Goal: Information Seeking & Learning: Learn about a topic

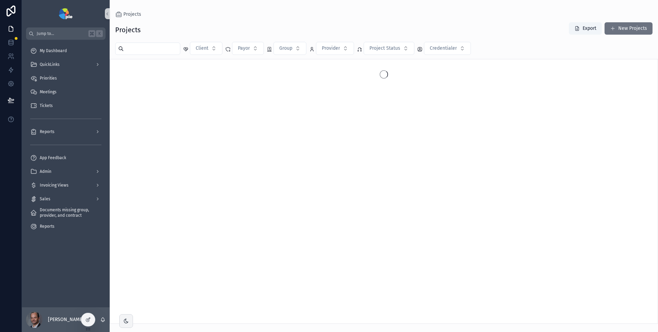
click at [141, 48] on input "scrollable content" at bounding box center [152, 49] width 56 height 10
click at [342, 49] on button "Provider" at bounding box center [335, 48] width 38 height 13
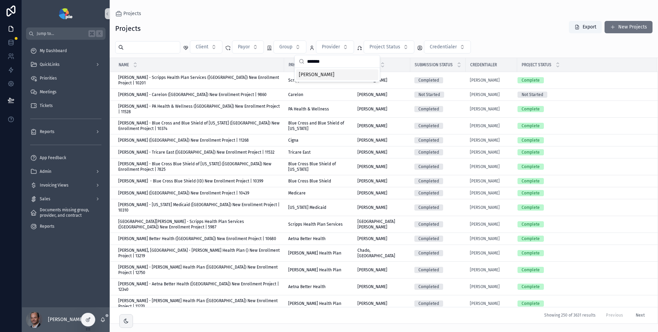
type input "*******"
click at [330, 72] on span "[PERSON_NAME]" at bounding box center [317, 74] width 36 height 7
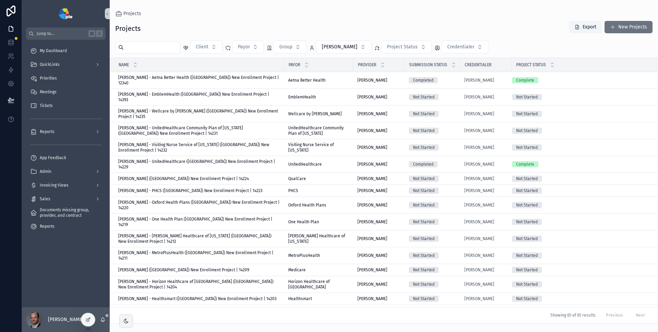
click at [395, 31] on div "Projects Export New Projects" at bounding box center [383, 29] width 537 height 16
click at [246, 48] on span "Payor" at bounding box center [244, 47] width 12 height 7
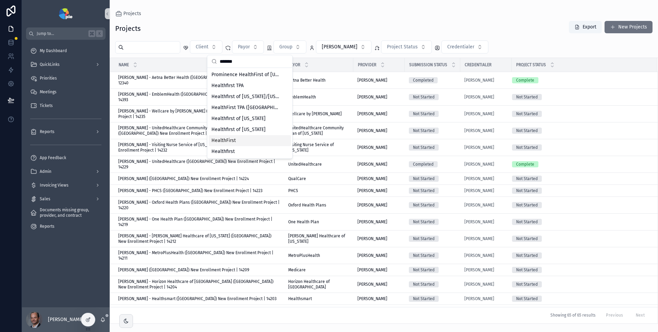
type input "*******"
click at [244, 139] on div "HealthFirst" at bounding box center [250, 140] width 82 height 11
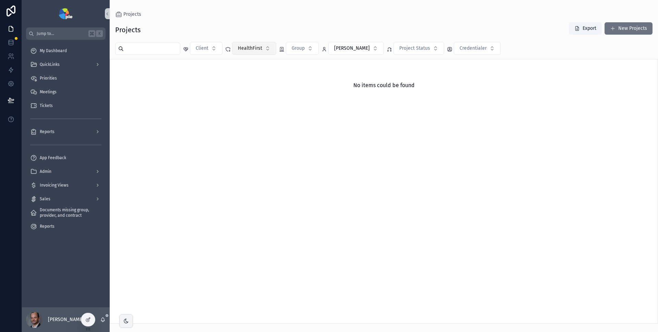
click at [262, 48] on span "HealthFirst" at bounding box center [250, 48] width 24 height 7
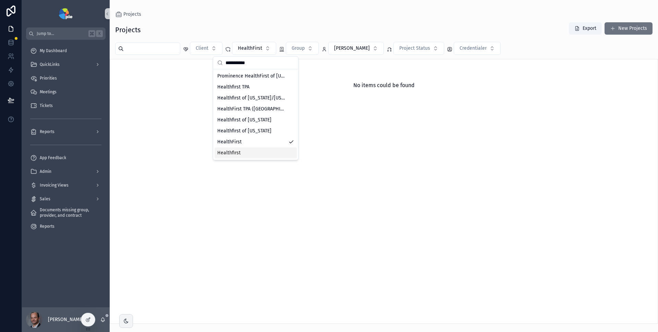
type input "**********"
click at [254, 152] on div "Healthfirst" at bounding box center [255, 152] width 82 height 11
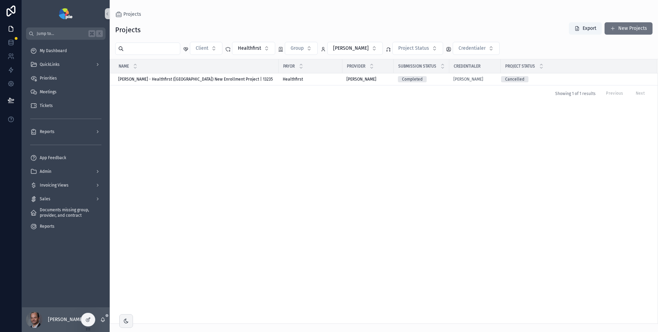
click at [383, 134] on div "Name Payor Provider Submission Status Credentialer Project Status Sanborn, Sama…" at bounding box center [383, 191] width 547 height 264
click at [260, 80] on div "Sanborn, Samantha - Healthfirst (NY) New Enrollment Project | 13235 Sanborn, Sa…" at bounding box center [196, 78] width 156 height 5
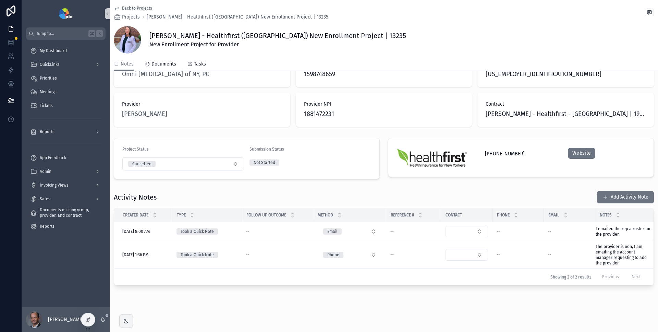
scroll to position [0, 13]
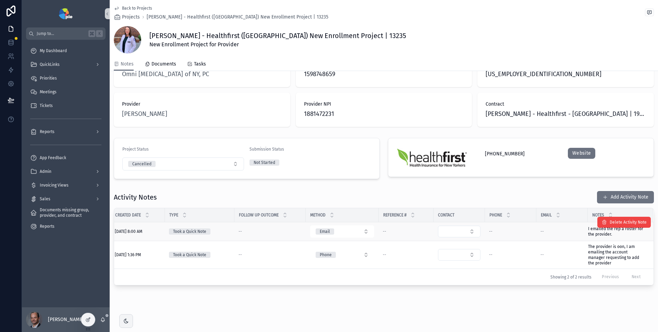
click at [571, 229] on div "--" at bounding box center [561, 231] width 43 height 5
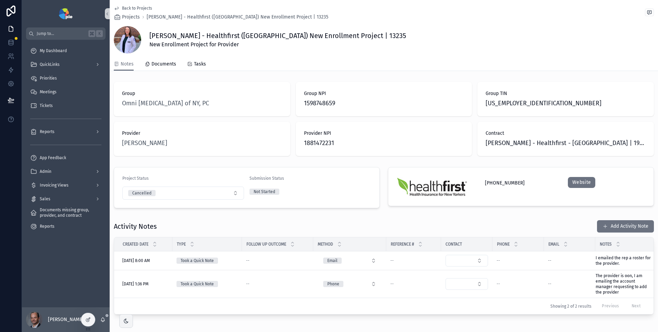
scroll to position [0, 13]
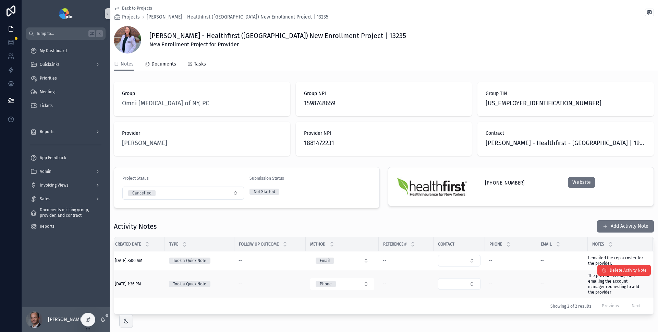
click at [591, 282] on span "The provider is oon, I am emailing the account manager requesting to add the pr…" at bounding box center [616, 284] width 57 height 22
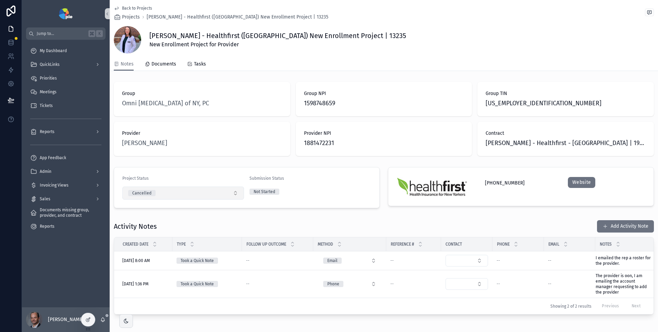
click at [218, 197] on button "Cancelled" at bounding box center [183, 192] width 122 height 13
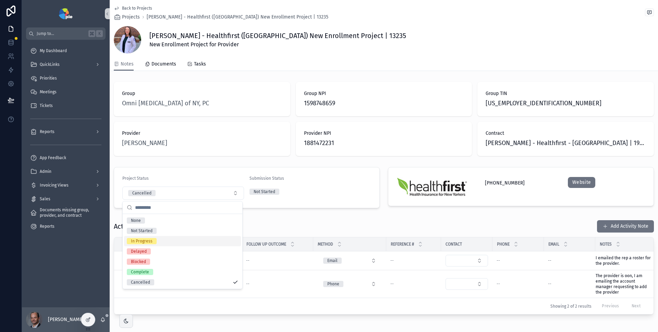
click at [188, 239] on div "In Progress" at bounding box center [182, 241] width 117 height 10
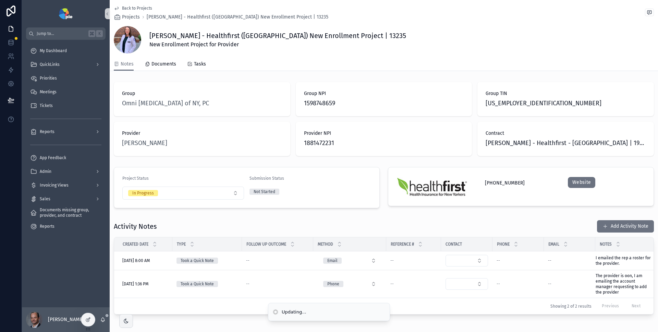
click at [248, 215] on div "Group Omni Eye Surgery of NY, PC Group NPI 1598748659 Group TIN 22-3745980 Prov…" at bounding box center [384, 198] width 548 height 238
click at [620, 229] on button "Add Activity Note" at bounding box center [625, 226] width 57 height 12
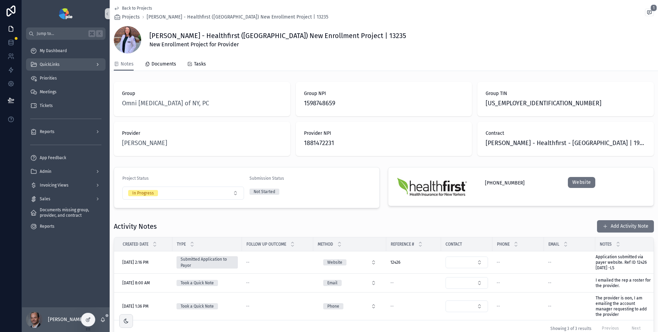
click at [62, 63] on div "QuickLinks" at bounding box center [65, 64] width 71 height 11
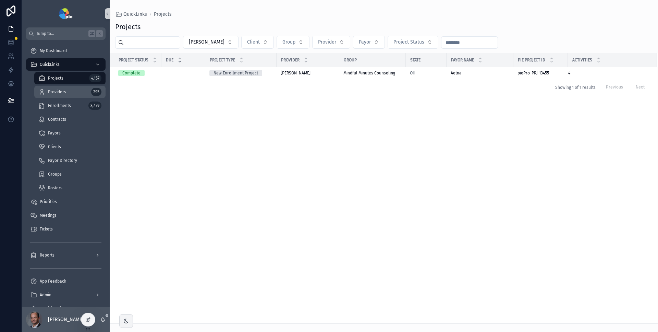
click at [55, 94] on span "Providers" at bounding box center [57, 91] width 18 height 5
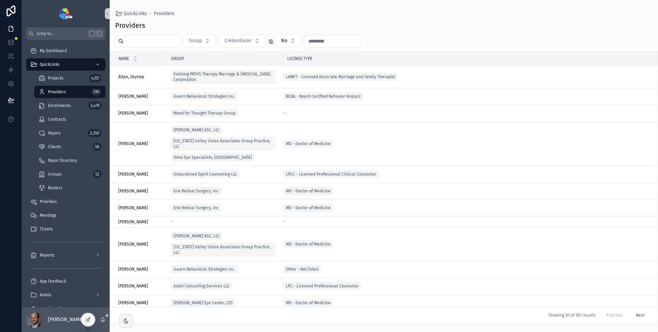
click at [151, 42] on input "scrollable content" at bounding box center [152, 41] width 56 height 10
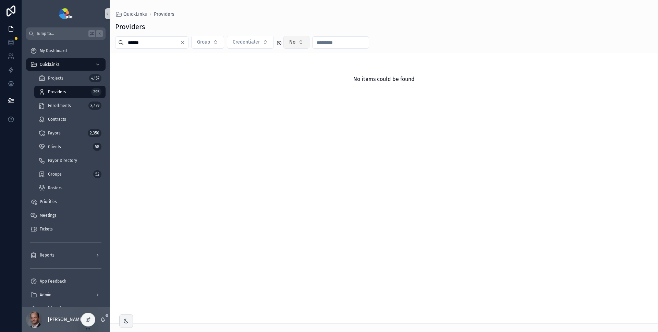
click at [297, 43] on button "No" at bounding box center [296, 42] width 26 height 13
click at [293, 70] on div "----" at bounding box center [298, 69] width 82 height 11
click at [189, 72] on div "No items could be found" at bounding box center [383, 79] width 547 height 52
click at [145, 42] on input "******" at bounding box center [152, 43] width 56 height 10
click at [134, 42] on input "******" at bounding box center [152, 43] width 56 height 10
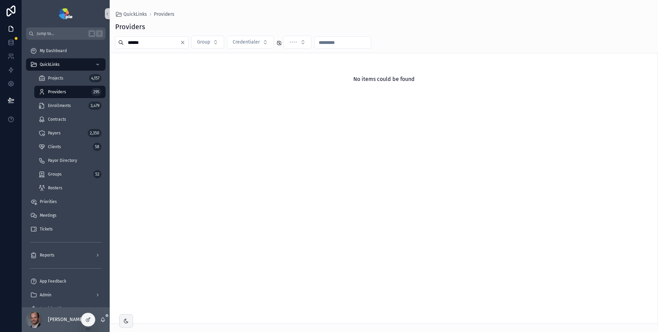
click at [156, 42] on input "******" at bounding box center [152, 43] width 56 height 10
type input "*"
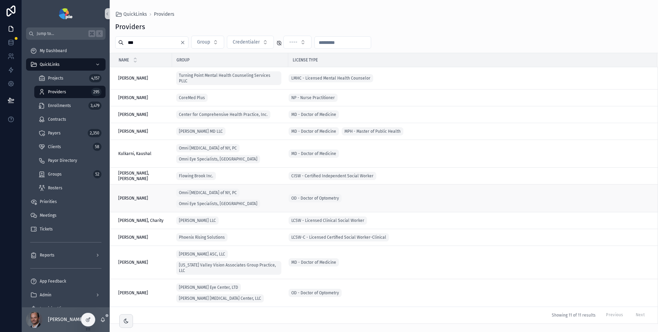
type input "***"
click at [148, 195] on span "Shahbakht, Muhammad" at bounding box center [133, 197] width 30 height 5
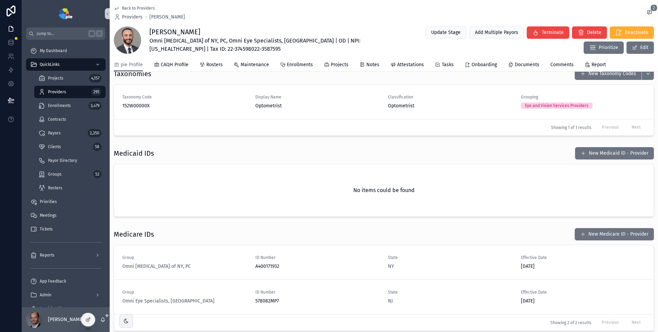
scroll to position [907, 0]
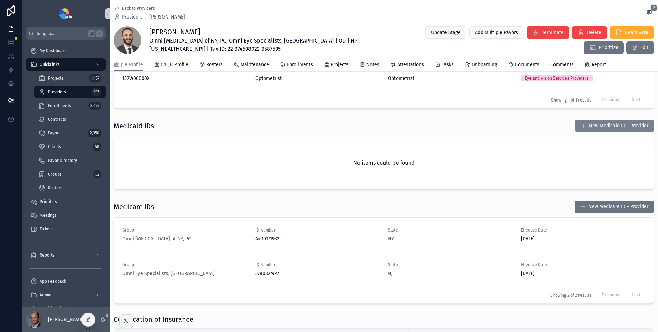
click at [626, 132] on button "New Medicaid ID - Provider" at bounding box center [614, 126] width 79 height 12
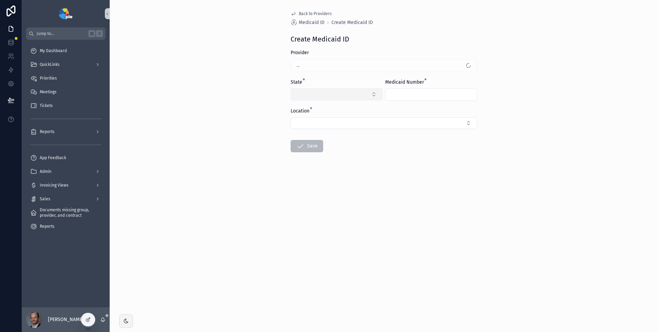
click at [358, 97] on button "Select Button" at bounding box center [337, 94] width 92 height 12
click at [519, 91] on div "Back to Providers Medicaid ID Create Medicaid ID Create Medicaid ID Provider Sh…" at bounding box center [384, 166] width 548 height 332
click at [335, 87] on div "State *" at bounding box center [337, 90] width 92 height 22
click at [333, 89] on button "Select Button" at bounding box center [337, 94] width 92 height 12
click at [242, 88] on div "Back to Providers Medicaid ID Create Medicaid ID Create Medicaid ID Provider Sh…" at bounding box center [384, 166] width 548 height 332
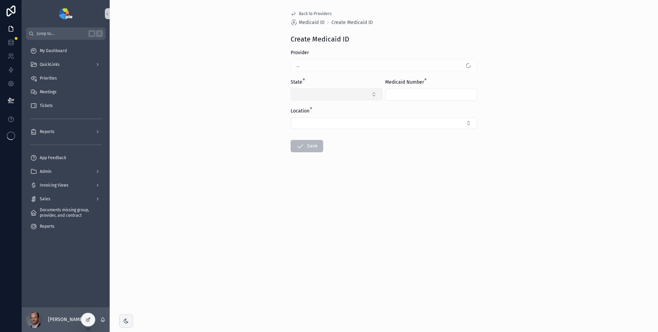
click at [339, 96] on button "Select Button" at bounding box center [337, 94] width 92 height 12
click at [340, 95] on button "Select Button" at bounding box center [337, 94] width 92 height 12
click at [243, 102] on div "Back to Providers Medicaid ID Create Medicaid ID Create Medicaid ID Provider Sh…" at bounding box center [384, 166] width 548 height 332
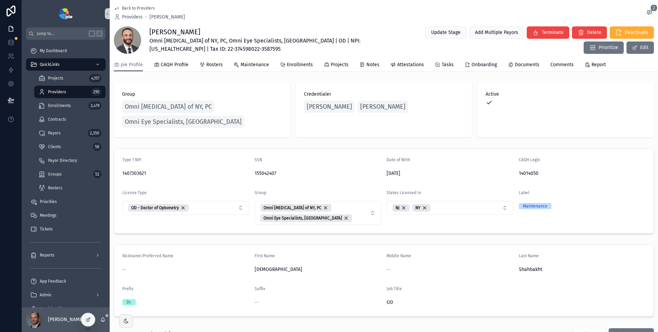
click at [57, 92] on span "Providers" at bounding box center [57, 91] width 18 height 5
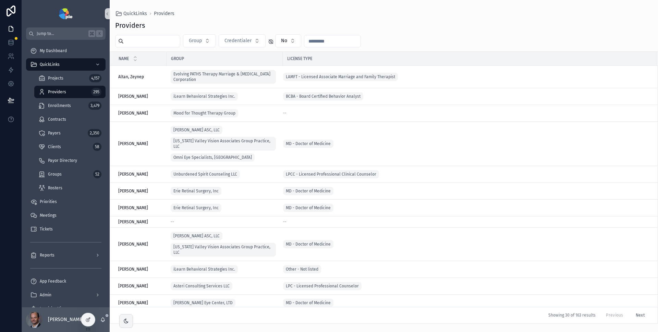
click at [158, 42] on input "scrollable content" at bounding box center [152, 41] width 56 height 10
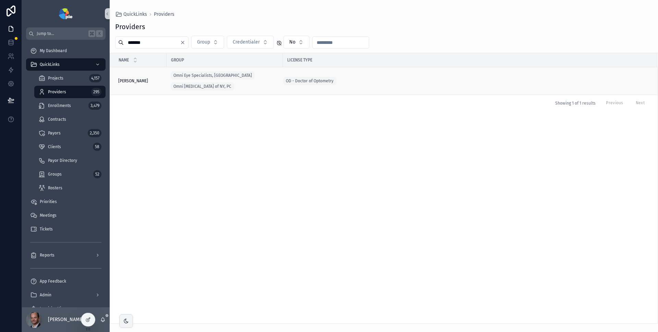
type input "*******"
click at [148, 81] on span "[PERSON_NAME]" at bounding box center [133, 80] width 30 height 5
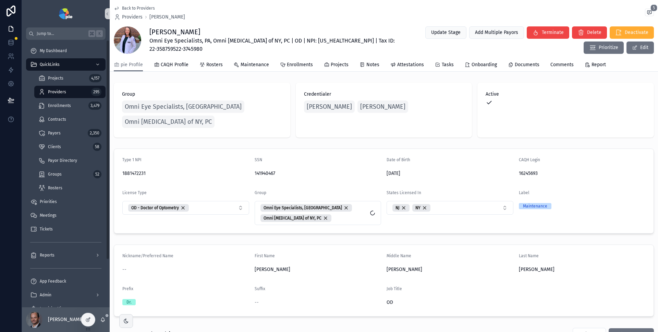
click at [59, 93] on span "Providers" at bounding box center [57, 91] width 18 height 5
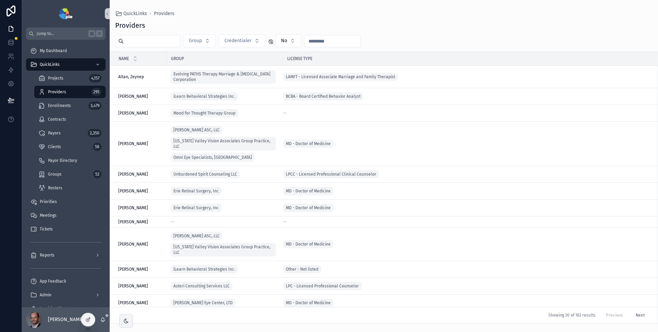
click at [142, 39] on input "scrollable content" at bounding box center [152, 41] width 56 height 10
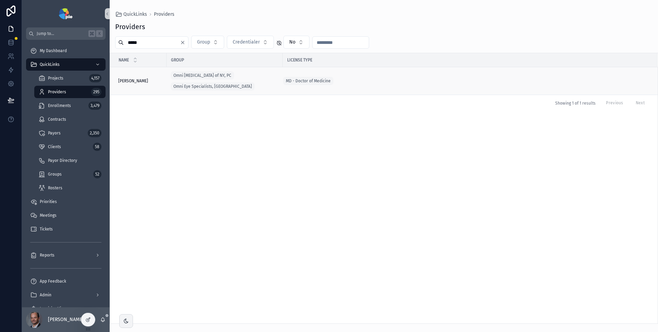
type input "*****"
click at [140, 83] on span "Rosenberg, Elana" at bounding box center [133, 80] width 30 height 5
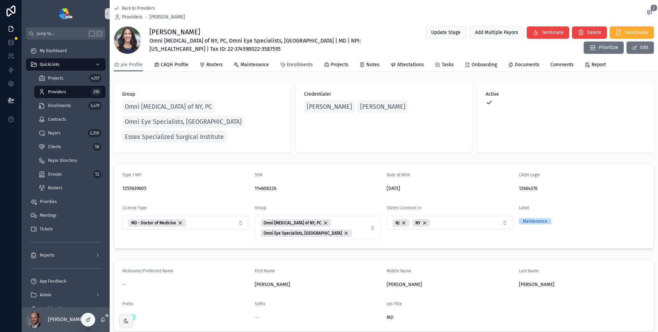
click at [295, 66] on span "Enrollments" at bounding box center [300, 64] width 26 height 7
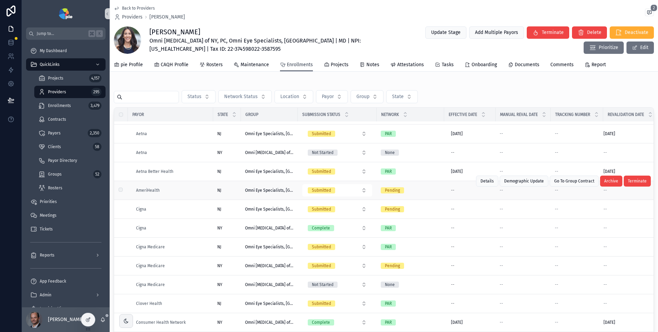
scroll to position [50, 0]
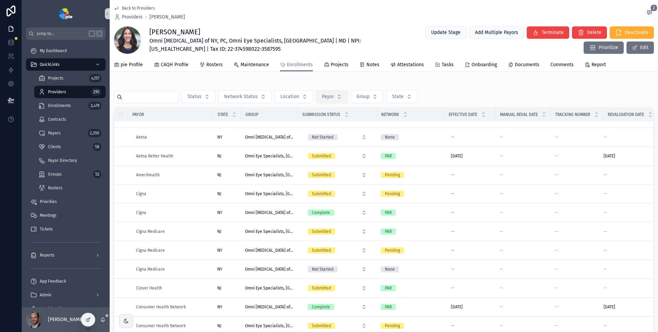
click at [331, 94] on span "Payor" at bounding box center [328, 96] width 12 height 7
type input "******"
click at [332, 124] on span "Consumer Health Network" at bounding box center [324, 124] width 58 height 7
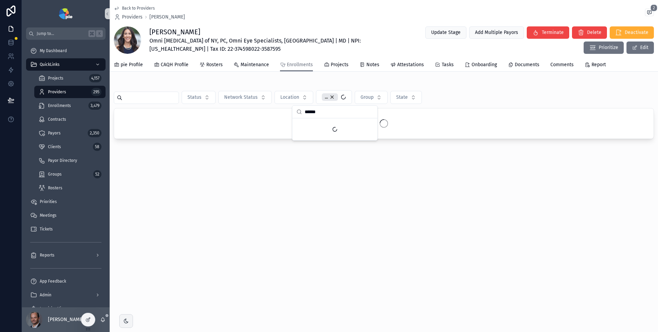
click at [440, 95] on div "Status Network Status Location ... Group State" at bounding box center [384, 97] width 540 height 14
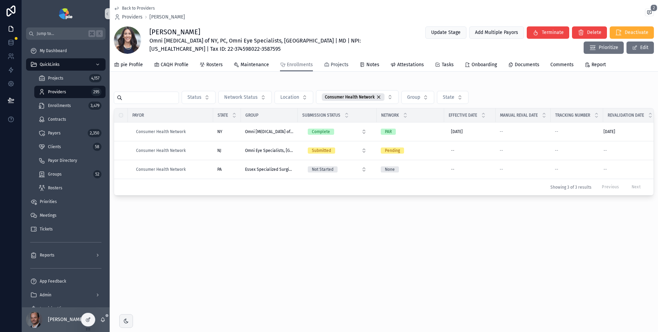
click at [332, 67] on span "Projects" at bounding box center [340, 64] width 18 height 7
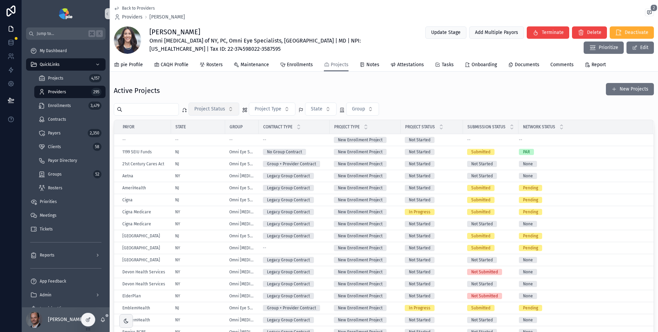
click at [225, 107] on span "Project Status" at bounding box center [209, 109] width 31 height 7
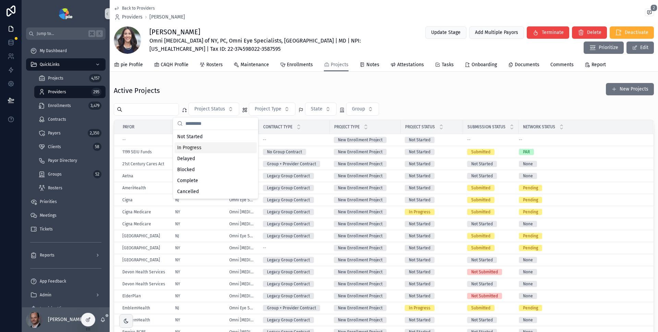
click at [198, 150] on div "In Progress" at bounding box center [215, 147] width 82 height 11
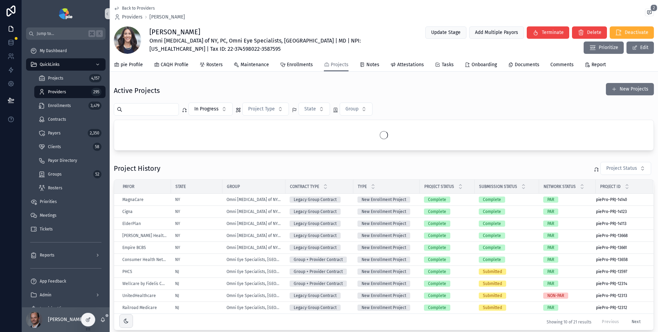
click at [420, 94] on div "Active Projects New Projects" at bounding box center [384, 91] width 540 height 16
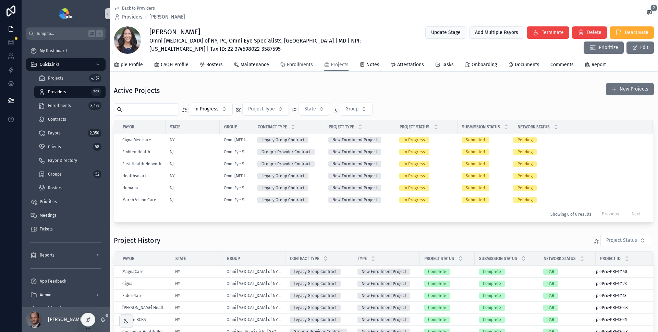
click at [300, 64] on span "Enrollments" at bounding box center [300, 64] width 26 height 7
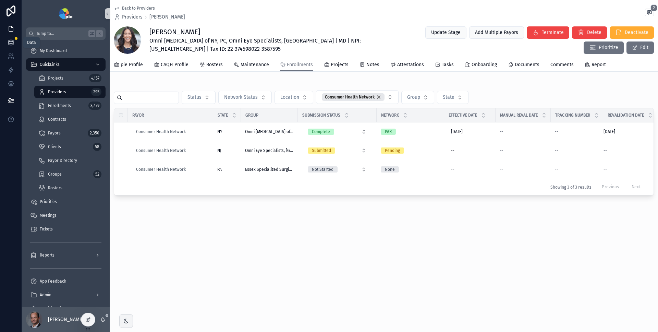
click at [14, 42] on icon at bounding box center [11, 42] width 7 height 7
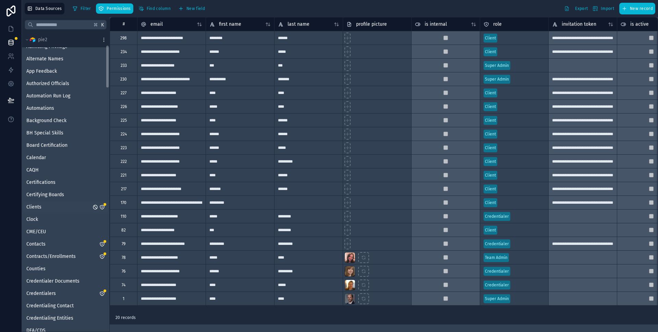
scroll to position [126, 0]
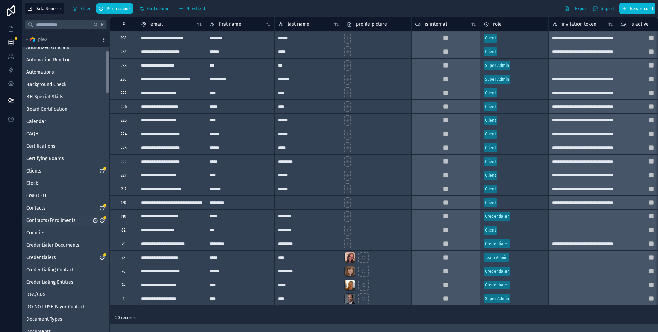
click at [61, 220] on span "Contracts/Enrollments" at bounding box center [50, 220] width 49 height 7
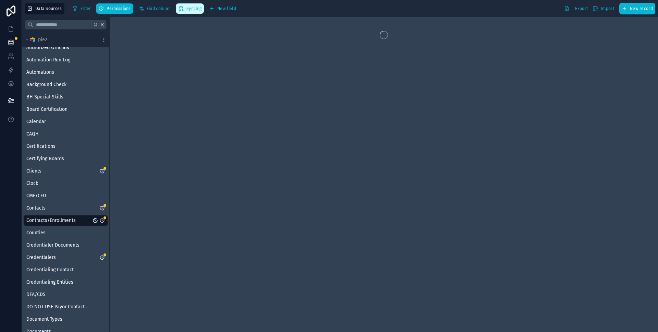
click at [192, 9] on span "Syncing" at bounding box center [193, 8] width 15 height 5
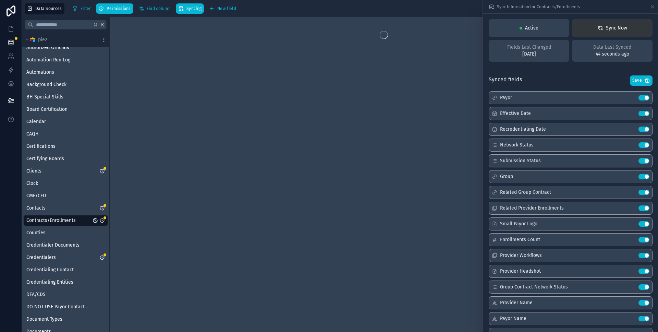
click at [616, 28] on div "Sync Now" at bounding box center [611, 28] width 29 height 7
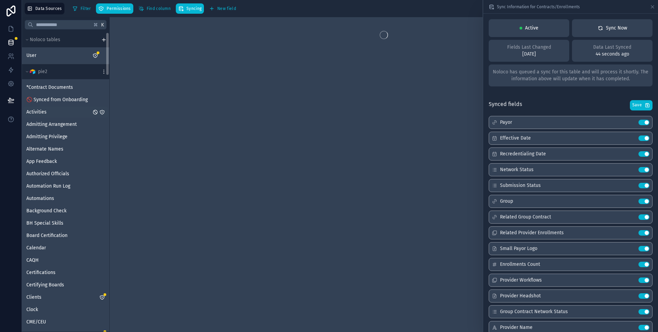
click at [42, 110] on span "Activities" at bounding box center [36, 112] width 20 height 7
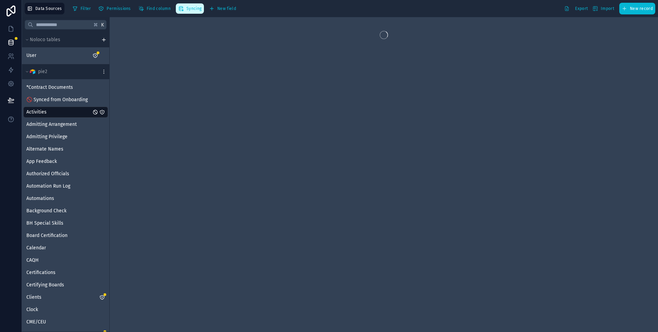
click at [191, 9] on span "Syncing" at bounding box center [193, 8] width 15 height 5
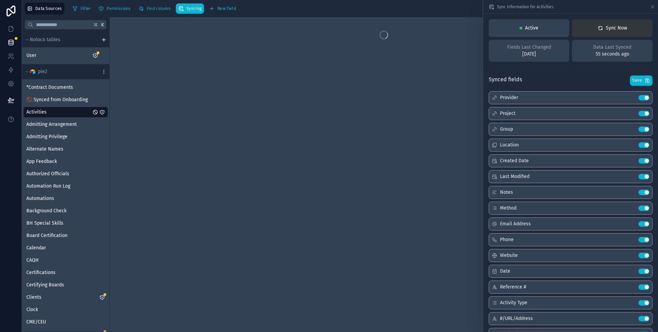
click at [609, 27] on div "Sync Now" at bounding box center [611, 28] width 29 height 7
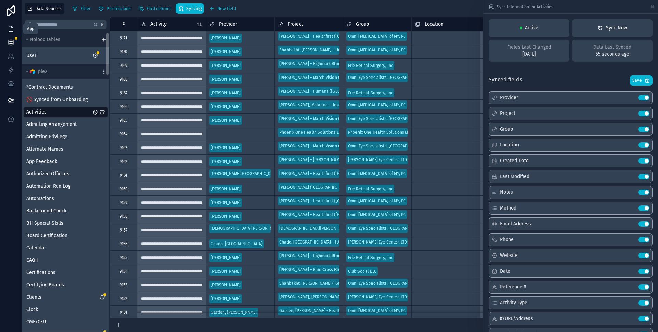
click at [12, 29] on icon at bounding box center [11, 28] width 7 height 7
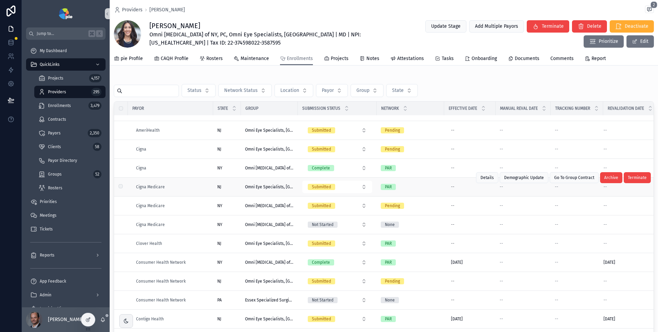
scroll to position [93, 0]
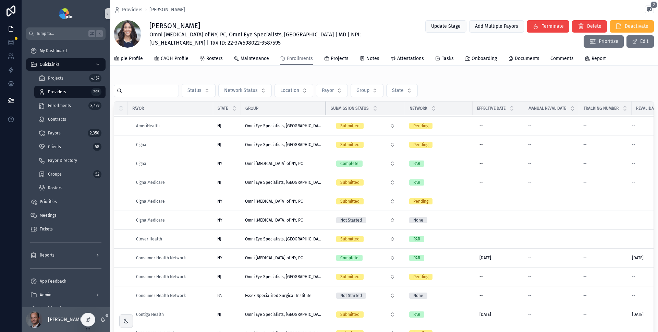
drag, startPoint x: 297, startPoint y: 106, endPoint x: 325, endPoint y: 110, distance: 28.8
click at [325, 110] on tr "Payor State Group Submission Status Network Effective Date Manual Reval Date Tr…" at bounding box center [400, 108] width 572 height 14
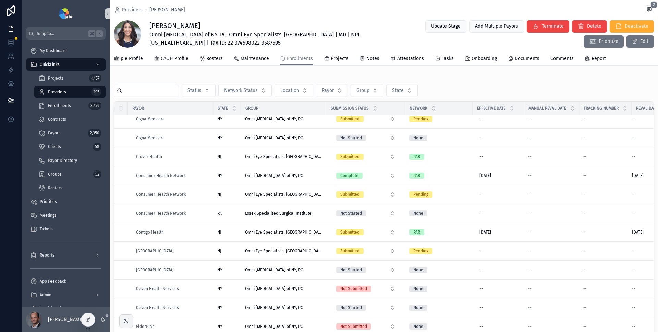
scroll to position [0, 0]
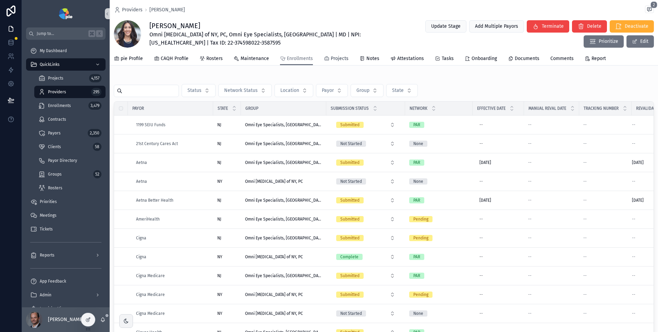
click at [337, 61] on span "Projects" at bounding box center [340, 58] width 18 height 7
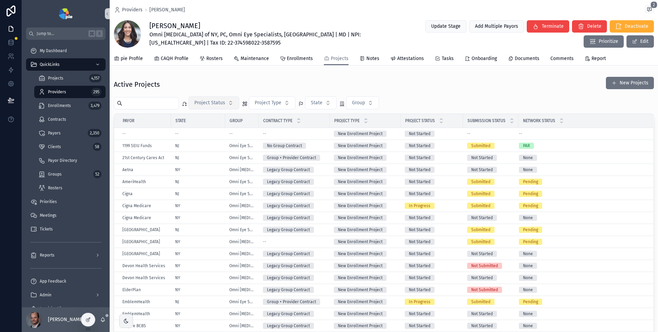
click at [225, 101] on span "Project Status" at bounding box center [209, 102] width 31 height 7
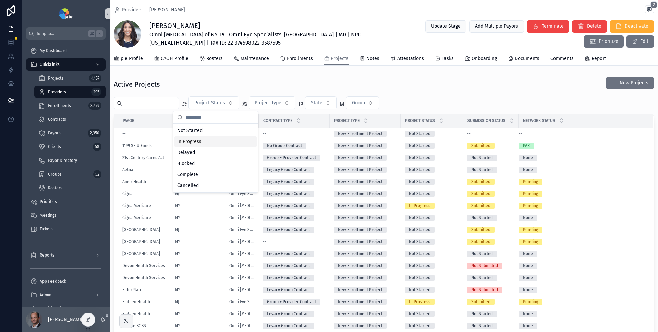
click at [220, 141] on div "In Progress" at bounding box center [215, 141] width 82 height 11
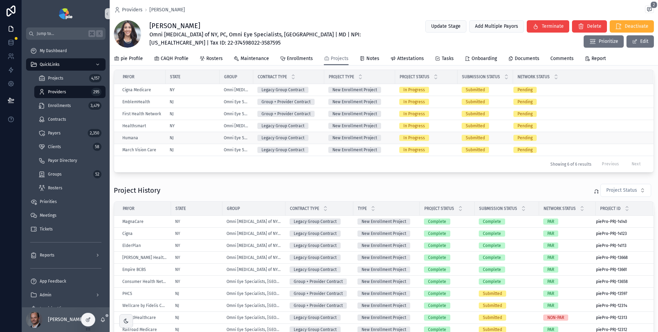
scroll to position [66, 0]
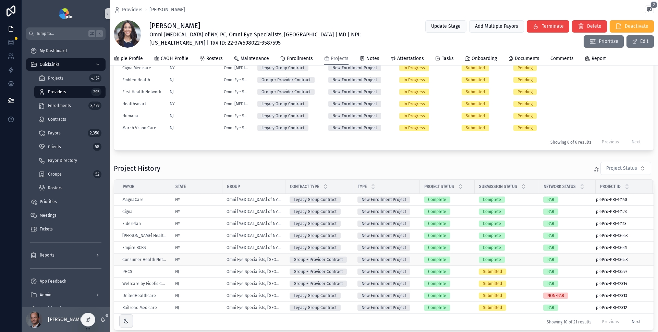
click at [211, 259] on div "NY" at bounding box center [196, 259] width 43 height 5
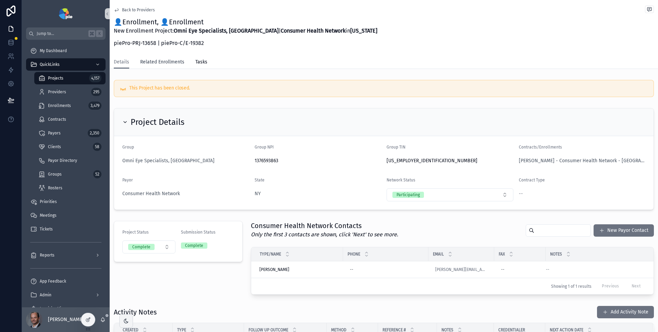
click at [169, 62] on span "Related Enrollments" at bounding box center [162, 62] width 44 height 7
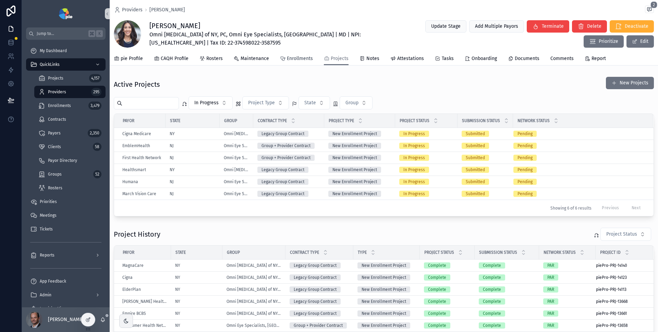
click at [292, 54] on link "Enrollments" at bounding box center [296, 59] width 33 height 14
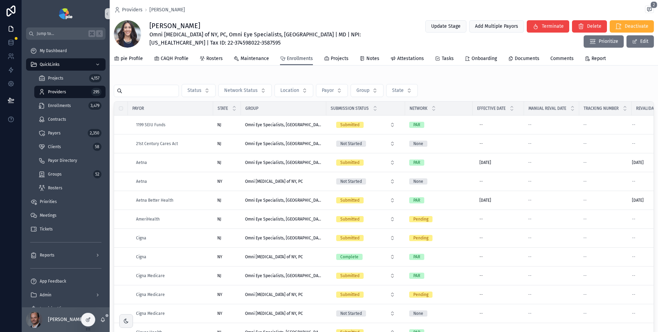
click at [292, 57] on span "Enrollments" at bounding box center [300, 58] width 26 height 7
click at [331, 92] on span "Payor" at bounding box center [328, 90] width 12 height 7
type input "********"
click at [333, 115] on span "Consumer Health Network" at bounding box center [324, 118] width 58 height 7
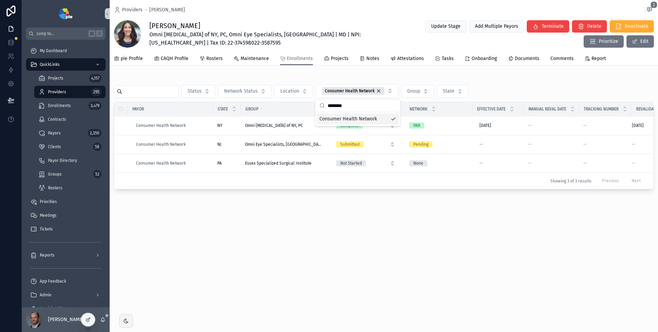
click at [491, 89] on div "Status Network Status Location Consumer Health Network Group State" at bounding box center [384, 91] width 540 height 14
click at [16, 43] on link at bounding box center [11, 43] width 22 height 14
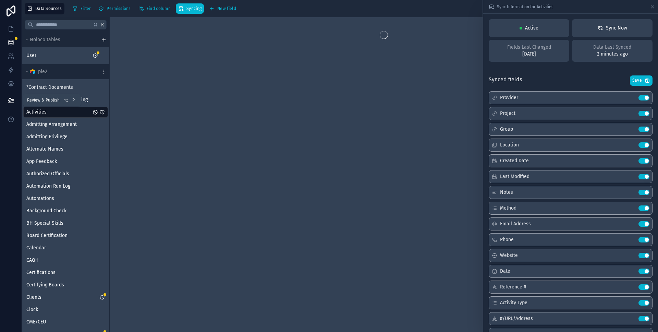
click at [13, 101] on icon at bounding box center [11, 100] width 7 height 7
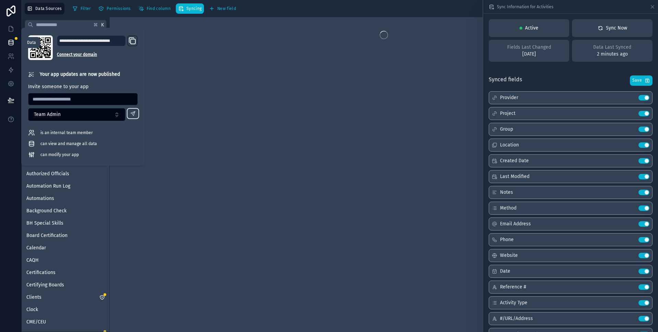
click at [13, 39] on icon at bounding box center [11, 42] width 7 height 7
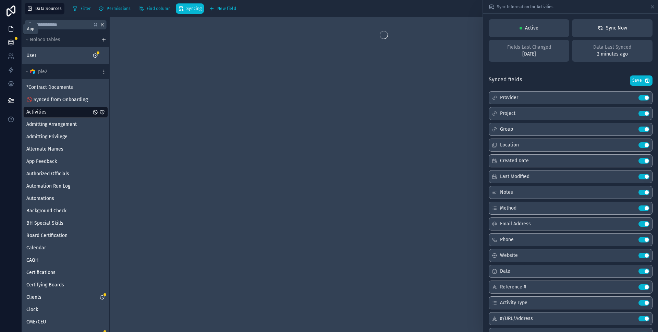
click at [10, 30] on icon at bounding box center [11, 28] width 7 height 7
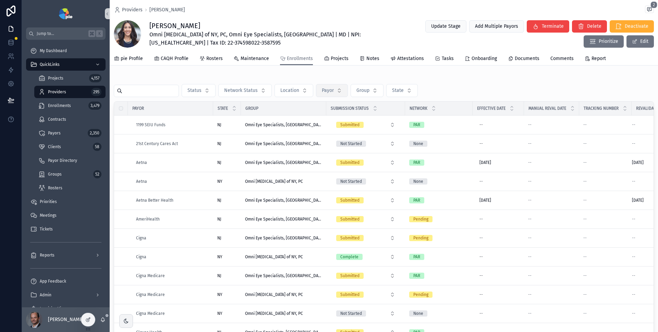
click at [342, 87] on button "Payor" at bounding box center [332, 90] width 32 height 13
type input "********"
click at [329, 118] on span "Consumer Health Network" at bounding box center [324, 118] width 58 height 7
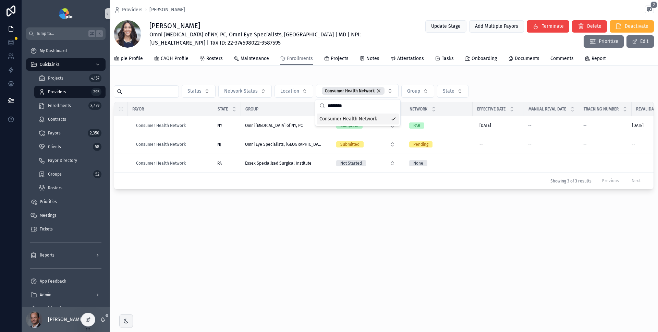
click at [513, 92] on div "Status Network Status Location Consumer Health Network Group State" at bounding box center [384, 91] width 540 height 14
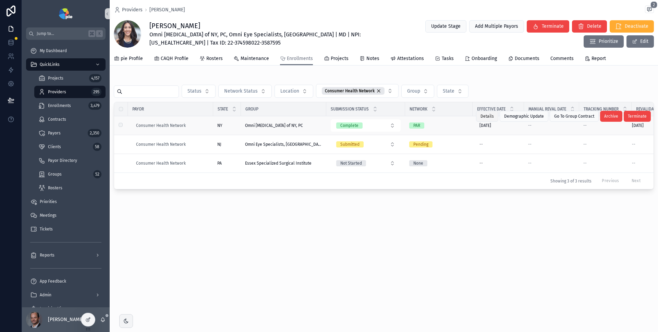
click at [490, 115] on span "Details" at bounding box center [486, 115] width 13 height 5
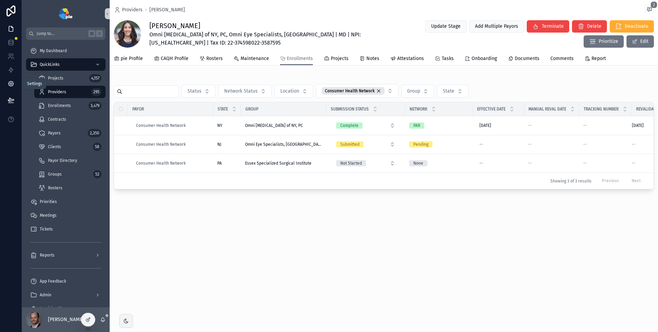
click at [12, 85] on icon at bounding box center [11, 83] width 7 height 7
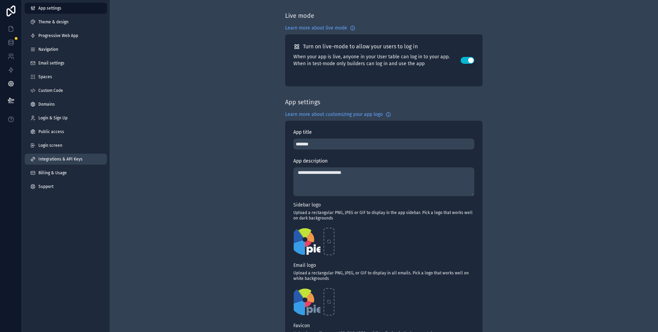
click at [63, 154] on link "Integrations & API Keys" at bounding box center [66, 158] width 82 height 11
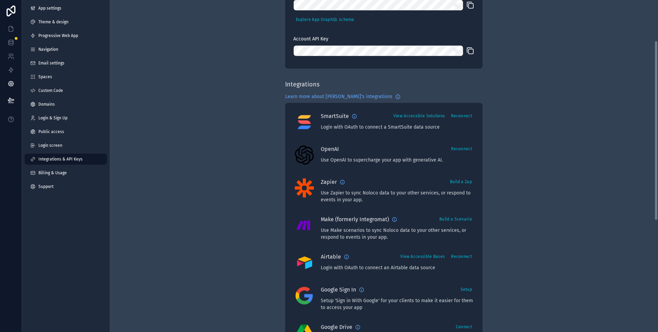
scroll to position [102, 0]
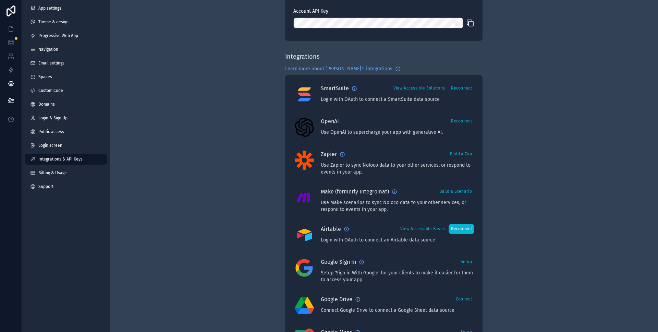
click at [463, 230] on button "Reconnect" at bounding box center [461, 229] width 26 height 10
drag, startPoint x: 543, startPoint y: 81, endPoint x: 494, endPoint y: 80, distance: 49.3
click at [543, 81] on div "Integrations & API Keys Learn more about your API keys Your API keys allow you …" at bounding box center [384, 203] width 548 height 611
click at [11, 29] on icon at bounding box center [11, 28] width 7 height 7
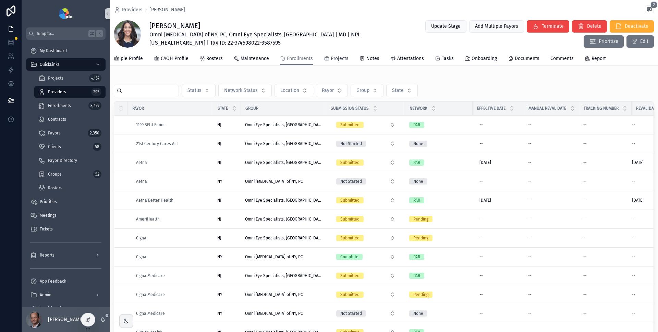
click at [339, 59] on span "Projects" at bounding box center [340, 58] width 18 height 7
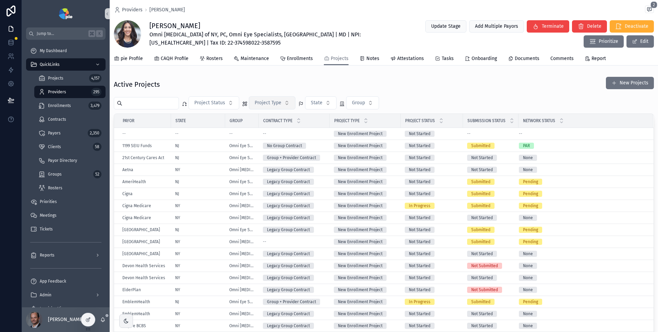
click at [264, 101] on span "Project Type" at bounding box center [268, 102] width 27 height 7
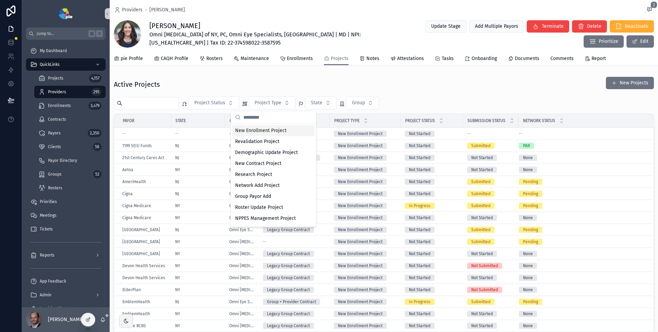
click at [282, 81] on div "Active Projects New Projects" at bounding box center [384, 84] width 540 height 16
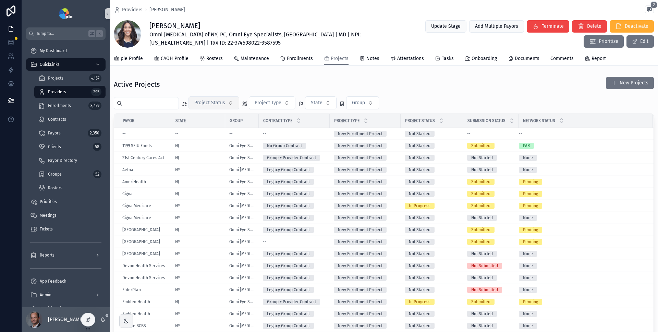
click at [227, 104] on button "Project Status" at bounding box center [213, 102] width 51 height 13
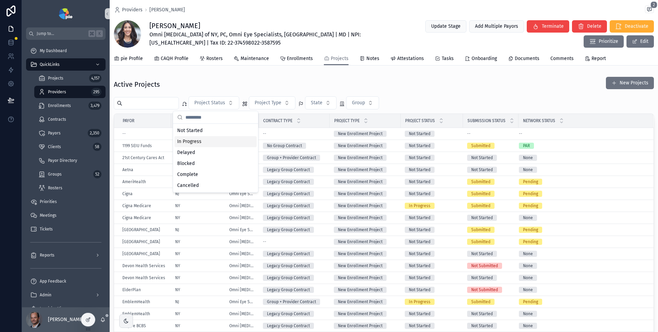
click at [207, 140] on div "In Progress" at bounding box center [215, 141] width 82 height 11
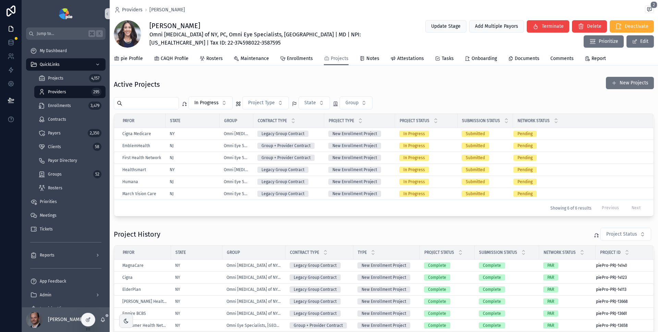
click at [308, 86] on div "Active Projects New Projects" at bounding box center [384, 84] width 540 height 16
click at [11, 41] on icon at bounding box center [11, 41] width 4 height 2
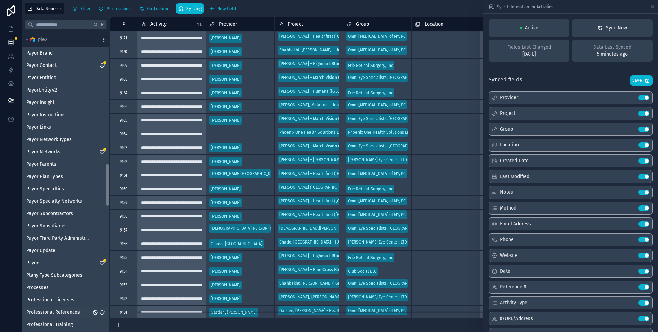
scroll to position [943, 0]
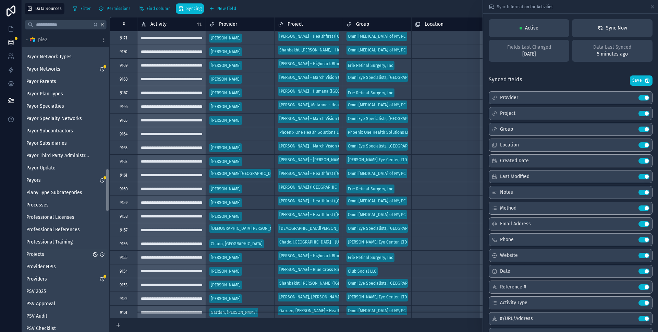
click at [57, 256] on link "Projects" at bounding box center [58, 254] width 65 height 7
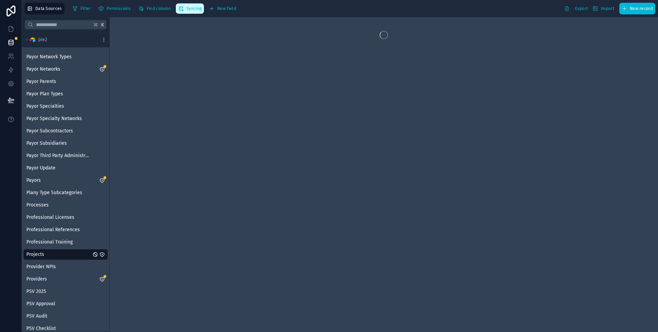
click at [193, 10] on span "Syncing" at bounding box center [193, 8] width 15 height 5
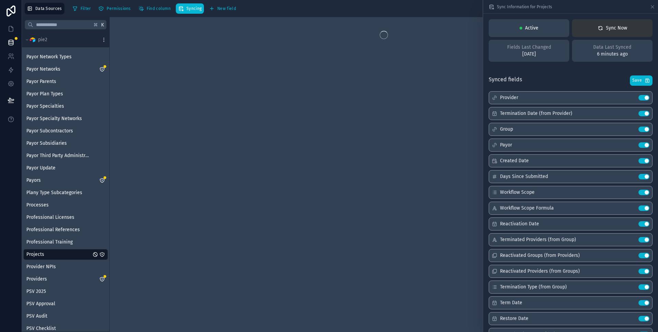
click at [622, 27] on div "Sync Now" at bounding box center [611, 28] width 29 height 7
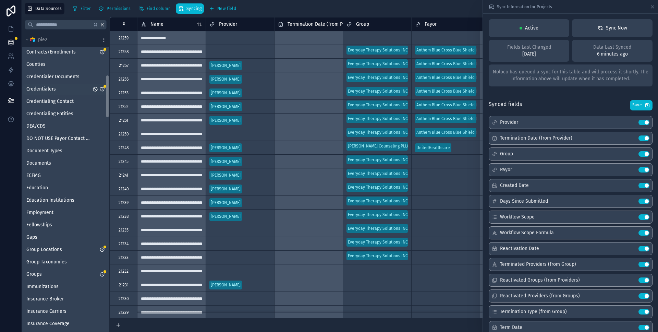
scroll to position [252, 0]
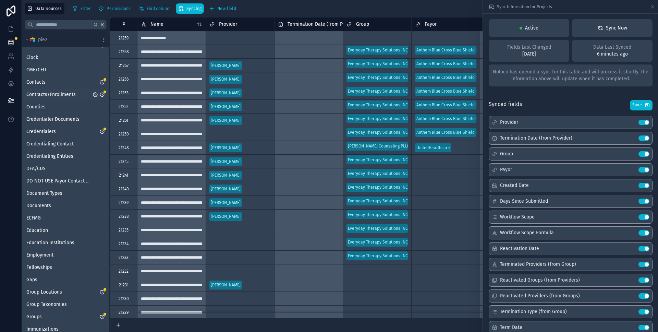
click at [61, 96] on span "Contracts/Enrollments" at bounding box center [50, 94] width 49 height 7
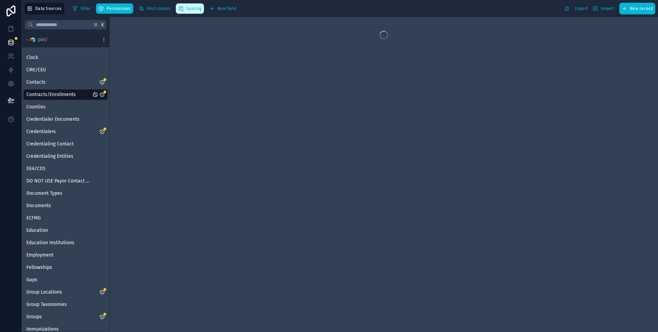
click at [195, 9] on span "Syncing" at bounding box center [193, 8] width 15 height 5
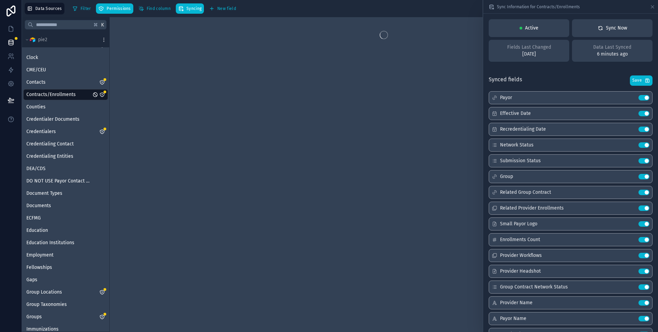
click at [620, 49] on span "Data Last Synced" at bounding box center [612, 47] width 38 height 7
click at [619, 30] on div "Sync Now" at bounding box center [611, 28] width 29 height 7
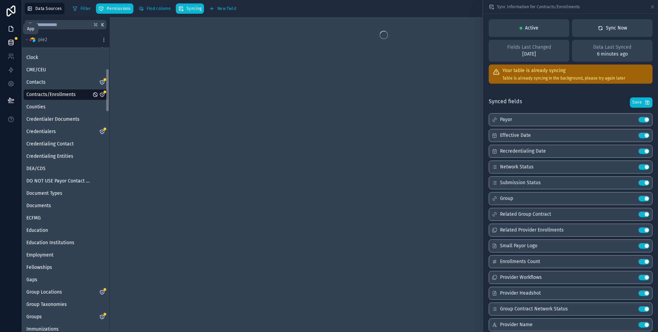
click at [12, 29] on icon at bounding box center [11, 28] width 4 height 5
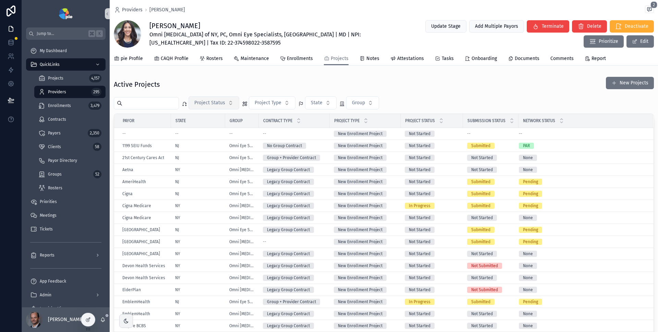
click at [223, 103] on span "Project Status" at bounding box center [209, 102] width 31 height 7
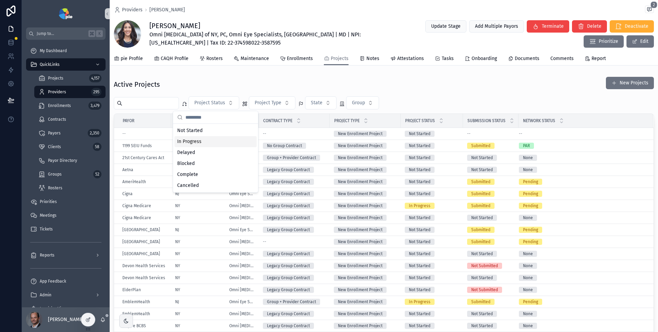
click at [207, 138] on div "In Progress" at bounding box center [215, 141] width 82 height 11
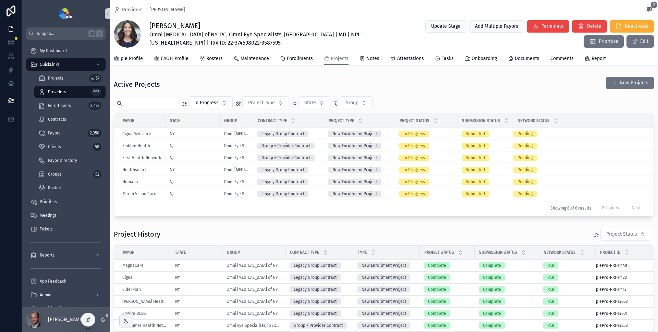
click at [229, 85] on div "Active Projects New Projects" at bounding box center [384, 84] width 540 height 16
click at [454, 90] on div "Active Projects New Projects" at bounding box center [384, 84] width 540 height 16
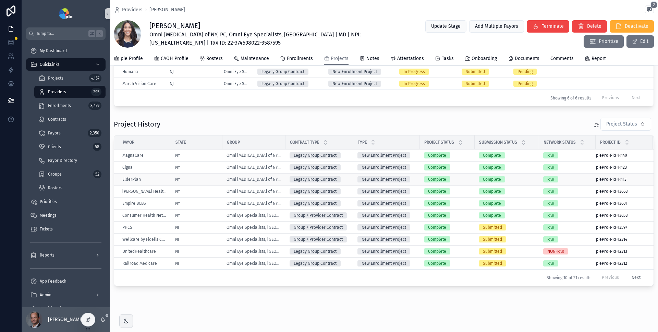
scroll to position [111, 0]
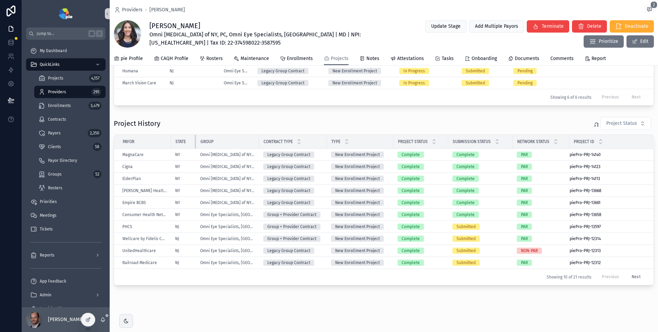
drag, startPoint x: 222, startPoint y: 142, endPoint x: 195, endPoint y: 145, distance: 26.6
click at [195, 145] on div "scrollable content" at bounding box center [196, 142] width 3 height 14
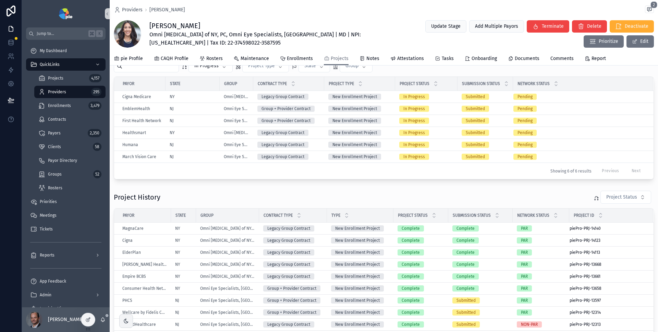
scroll to position [13, 0]
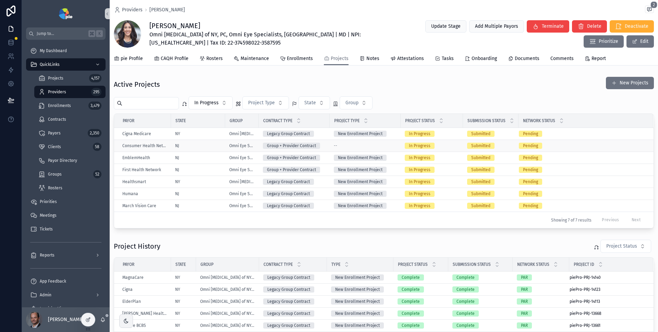
click at [210, 144] on div "NJ" at bounding box center [198, 145] width 46 height 5
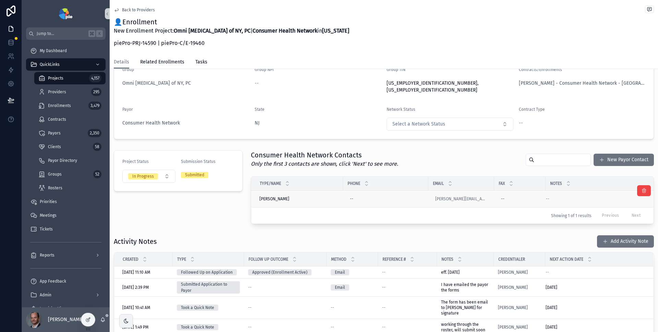
scroll to position [133, 0]
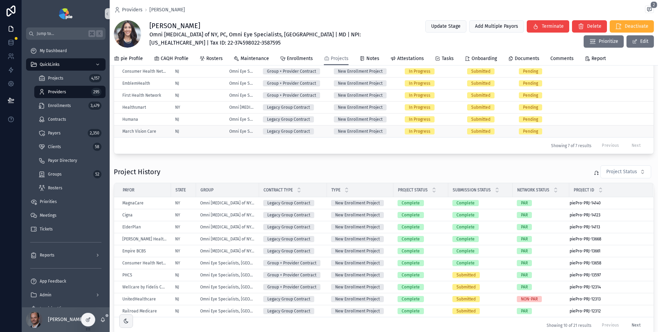
scroll to position [32, 0]
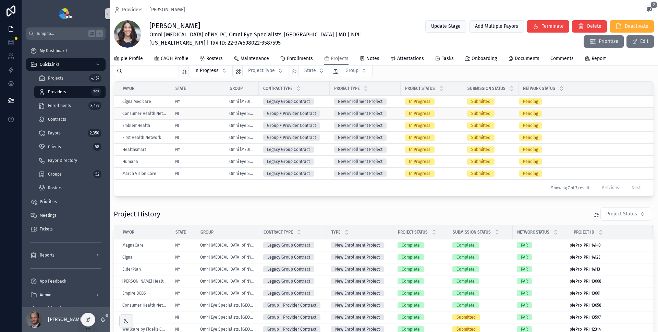
click at [207, 113] on div "NJ" at bounding box center [198, 113] width 46 height 5
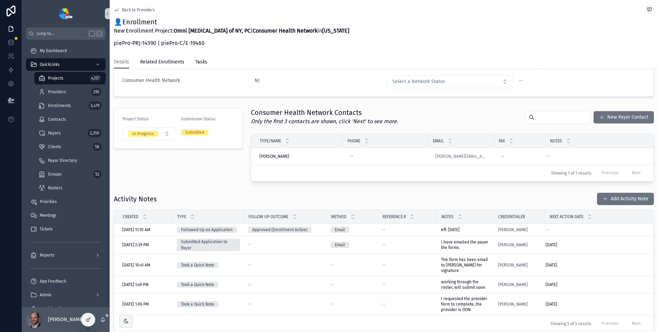
scroll to position [102, 0]
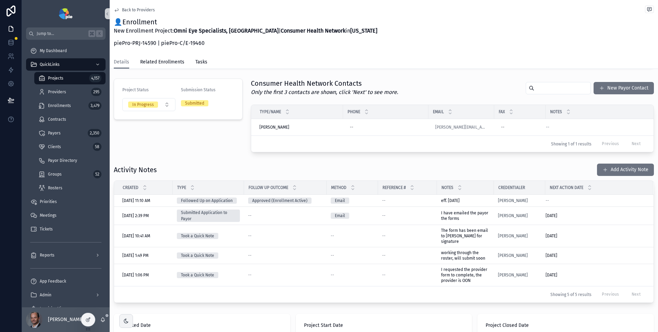
scroll to position [31, 0]
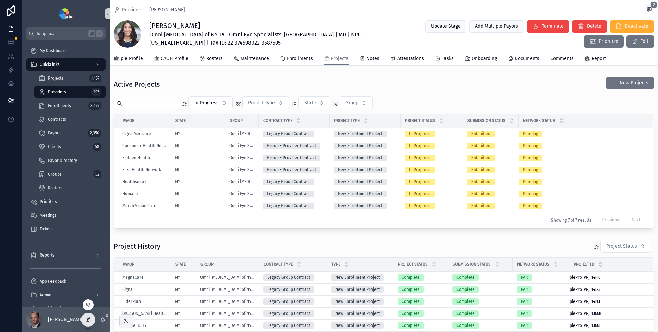
click at [90, 320] on icon at bounding box center [87, 319] width 5 height 5
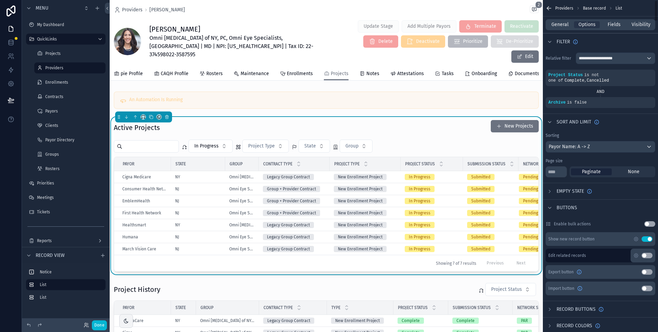
click at [619, 19] on div "General Options Fields Visibility" at bounding box center [600, 24] width 110 height 11
click at [618, 22] on span "Fields" at bounding box center [613, 24] width 13 height 7
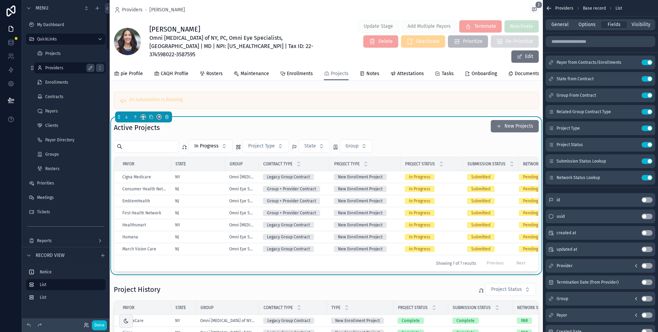
click at [66, 69] on label "Providers" at bounding box center [68, 67] width 47 height 5
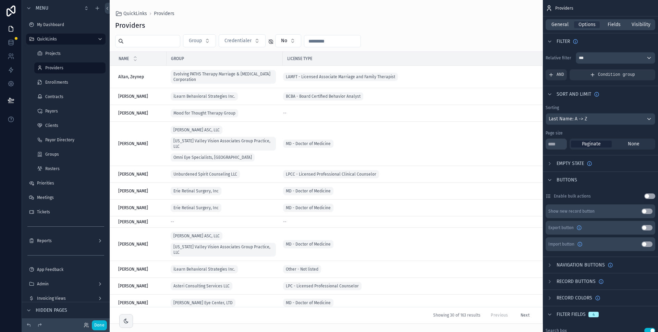
click at [176, 45] on input "scrollable content" at bounding box center [152, 41] width 56 height 10
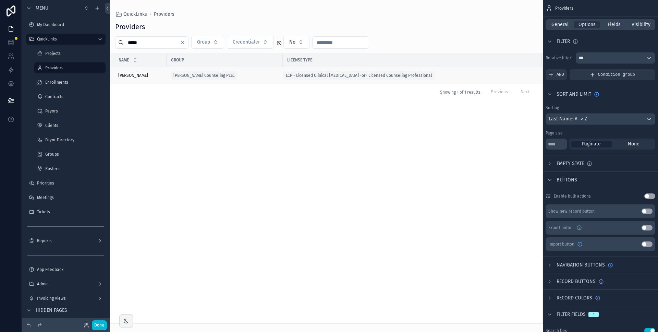
type input "*****"
click at [159, 76] on div "McGehee, Carla McGehee, Carla" at bounding box center [140, 75] width 44 height 5
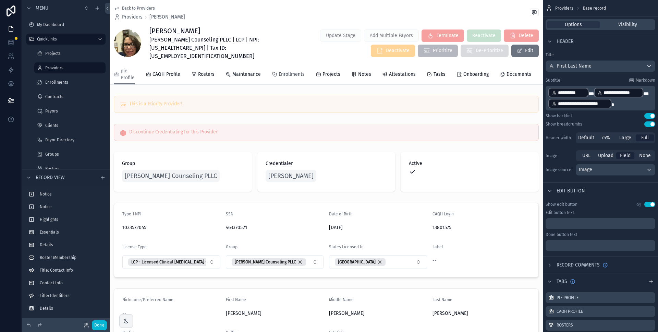
click at [288, 72] on link "Enrollments" at bounding box center [288, 75] width 33 height 14
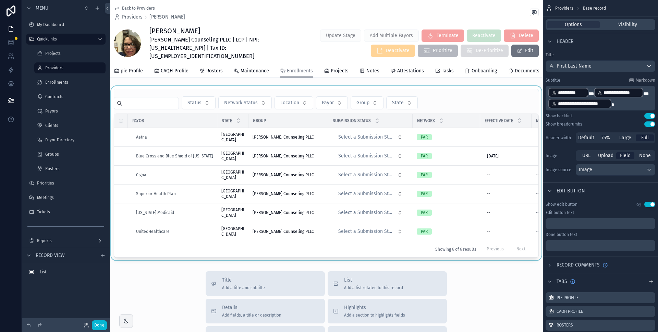
drag, startPoint x: 414, startPoint y: 258, endPoint x: 435, endPoint y: 257, distance: 20.9
click at [435, 257] on div "scrollable content" at bounding box center [326, 173] width 433 height 174
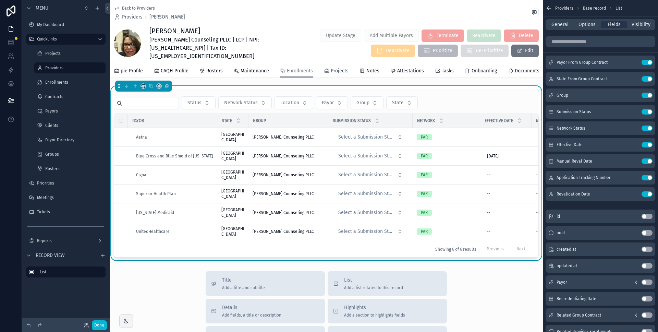
click at [335, 67] on span "Projects" at bounding box center [340, 70] width 18 height 7
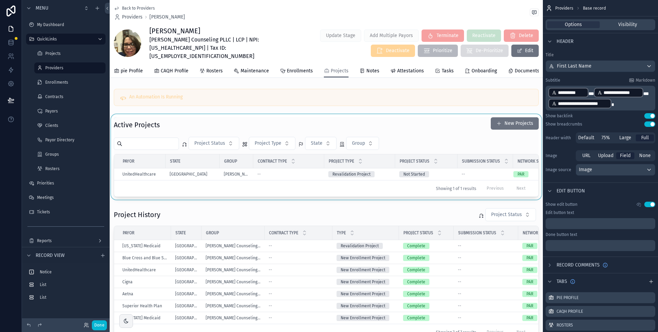
scroll to position [23, 0]
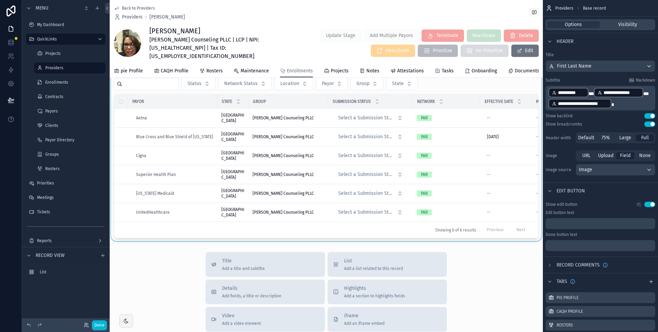
scroll to position [15, 0]
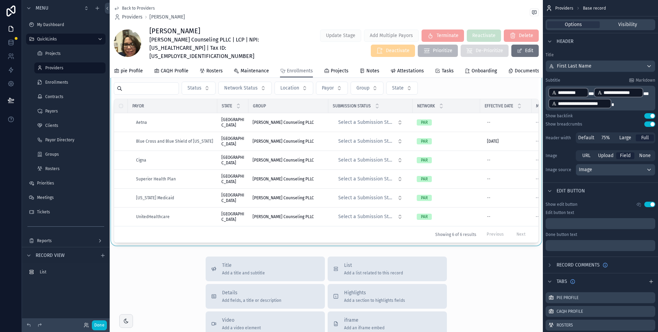
click at [390, 245] on div "scrollable content" at bounding box center [326, 158] width 433 height 174
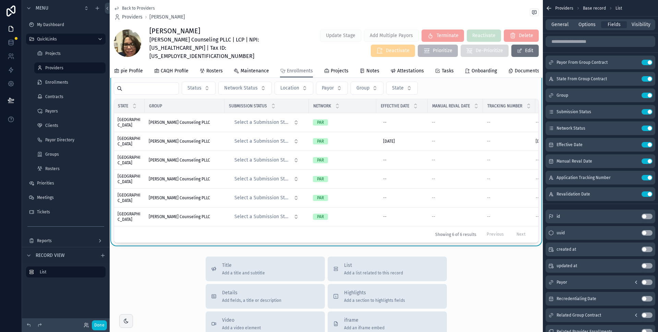
scroll to position [0, 0]
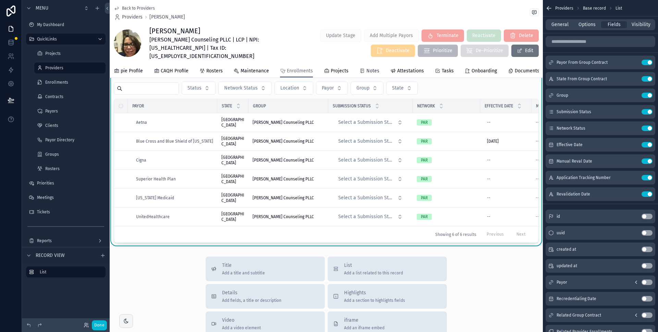
click at [374, 67] on span "Notes" at bounding box center [372, 70] width 13 height 7
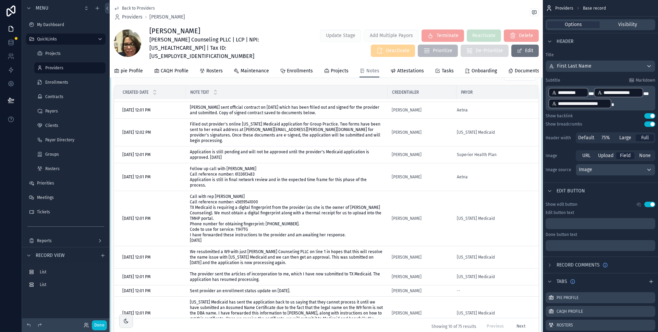
scroll to position [144, 0]
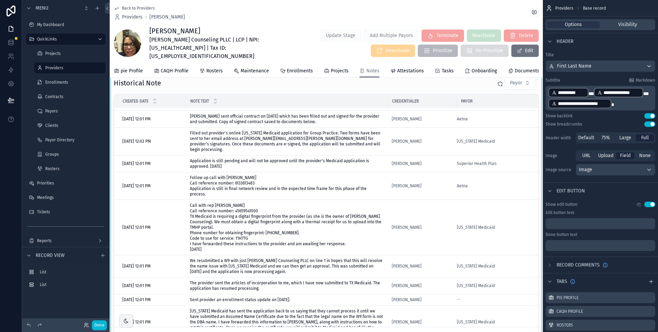
click at [402, 100] on div "scrollable content" at bounding box center [326, 209] width 433 height 273
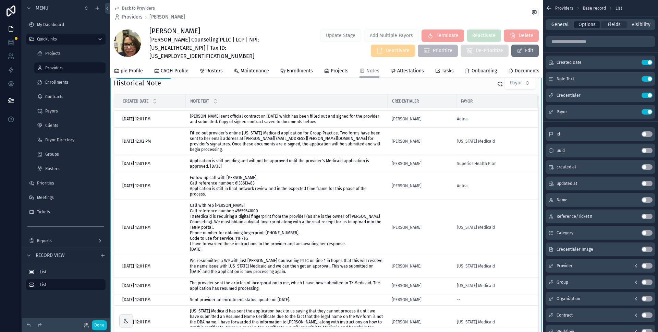
click at [591, 25] on span "Options" at bounding box center [586, 24] width 17 height 7
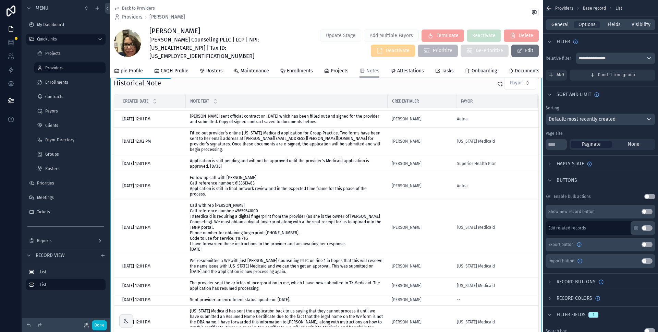
click at [645, 245] on button "Use setting" at bounding box center [646, 244] width 11 height 5
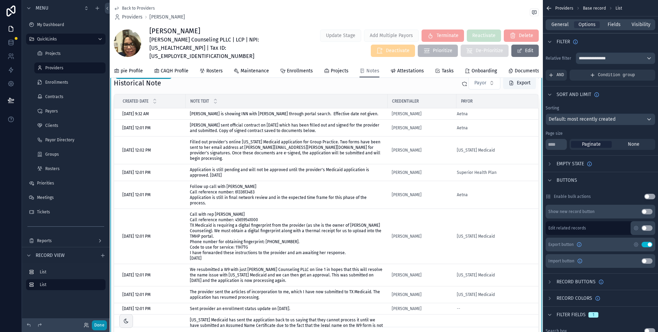
click at [98, 324] on button "Done" at bounding box center [99, 325] width 15 height 10
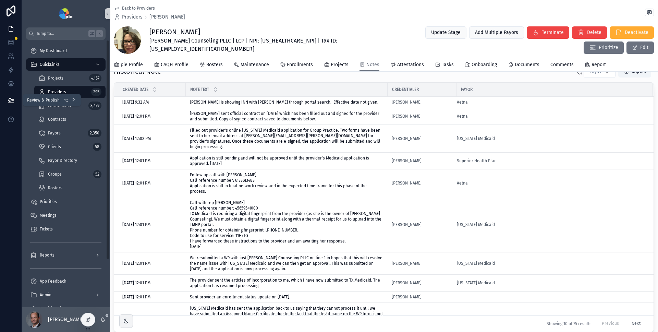
click at [11, 95] on button at bounding box center [10, 99] width 15 height 19
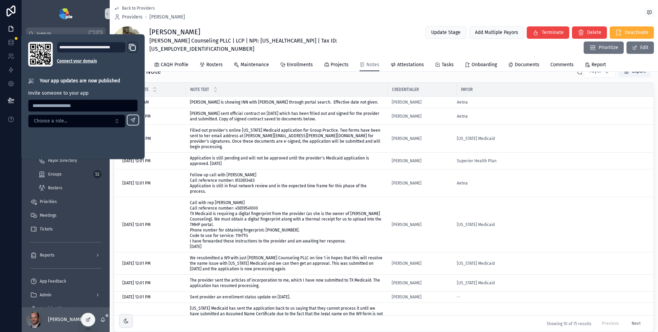
click at [253, 11] on div "Back to Providers Providers Carla McGehee" at bounding box center [384, 12] width 540 height 15
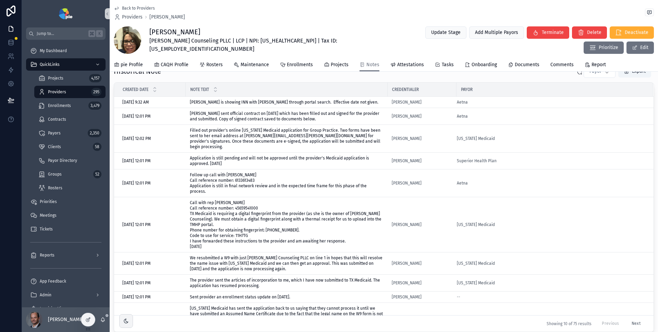
click at [254, 13] on div "Back to Providers Providers Carla McGehee" at bounding box center [384, 12] width 540 height 15
click at [16, 99] on button at bounding box center [10, 99] width 15 height 19
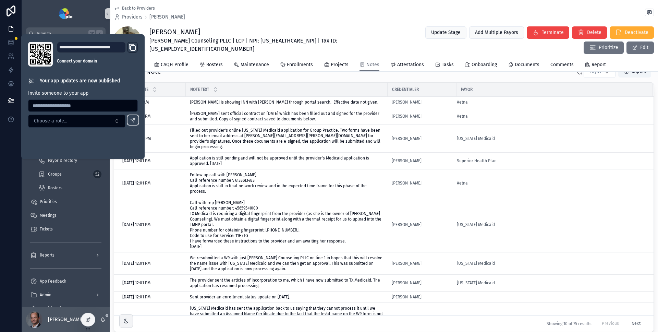
click at [274, 21] on div "Back to Providers Providers Carla McGehee Carla McGehee McGehee Counseling PLLC…" at bounding box center [384, 29] width 540 height 58
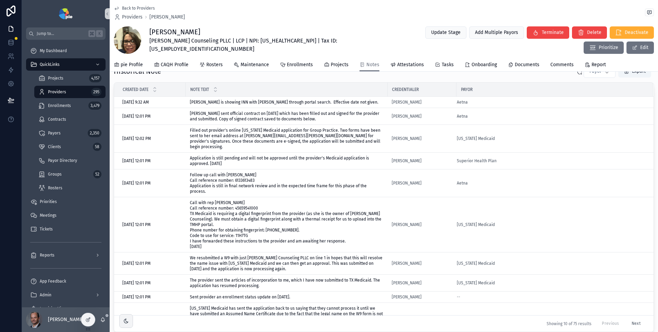
drag, startPoint x: 336, startPoint y: 16, endPoint x: 337, endPoint y: 21, distance: 5.5
click at [336, 15] on div "Back to Providers Providers Carla McGehee" at bounding box center [384, 12] width 540 height 15
click at [348, 78] on div "Historical Note Payor Export" at bounding box center [384, 71] width 540 height 14
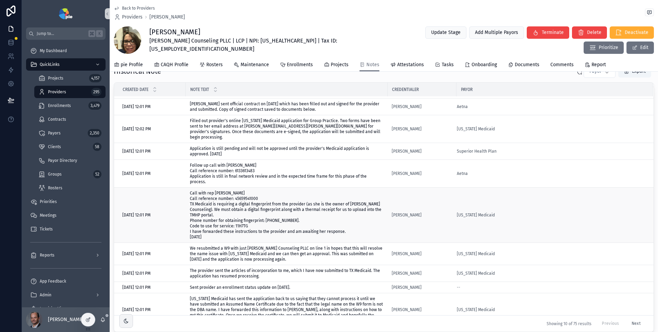
scroll to position [206, 0]
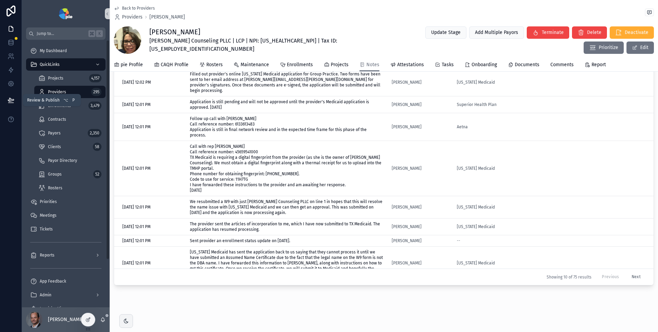
click at [11, 101] on icon at bounding box center [11, 100] width 7 height 7
click at [261, 18] on div "Back to Providers Providers Carla McGehee" at bounding box center [384, 12] width 540 height 15
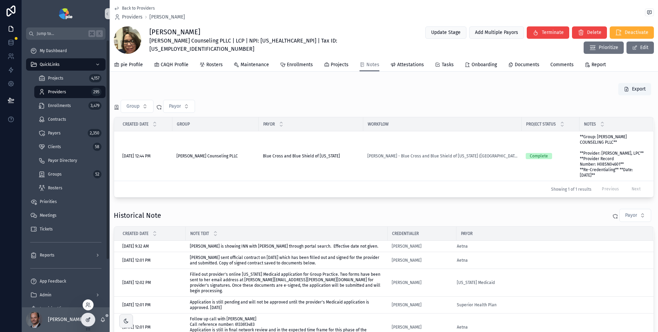
click at [89, 320] on icon at bounding box center [87, 319] width 5 height 5
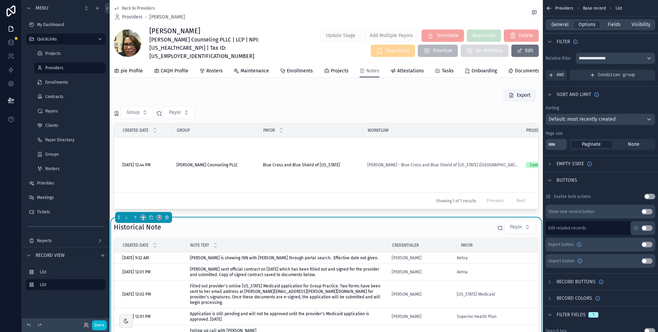
click at [648, 244] on button "Use setting" at bounding box center [646, 244] width 11 height 5
click at [99, 324] on button "Done" at bounding box center [99, 325] width 15 height 10
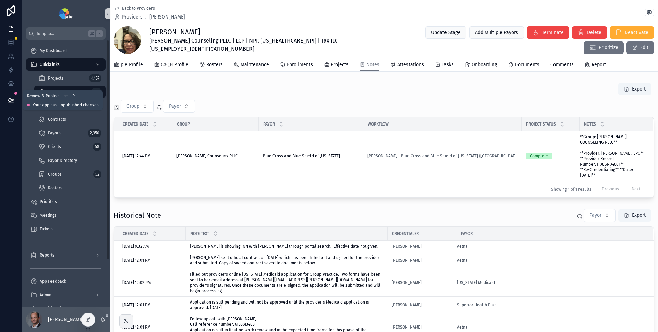
click at [9, 99] on icon at bounding box center [11, 100] width 7 height 7
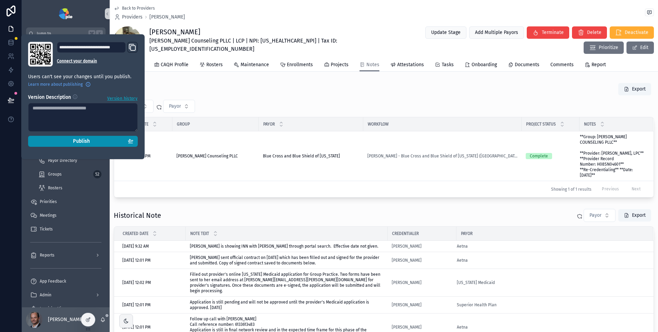
click at [74, 141] on span "Publish" at bounding box center [81, 141] width 17 height 6
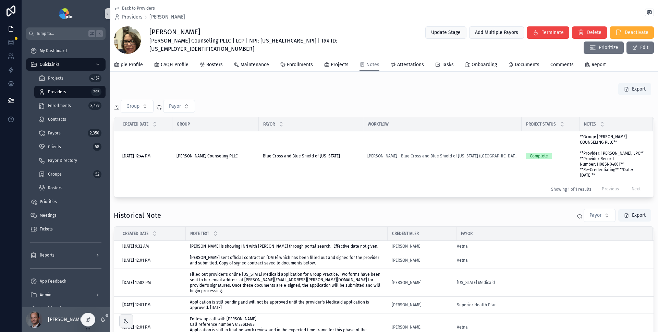
click at [325, 97] on div "Export Group Payor Created Date Group Payor Workflow Project Status Notes 7/24/…" at bounding box center [384, 140] width 540 height 115
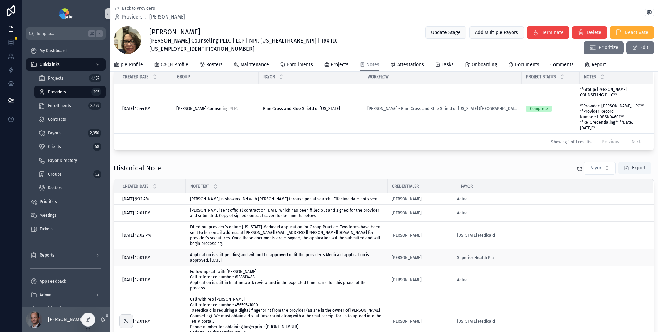
scroll to position [83, 0]
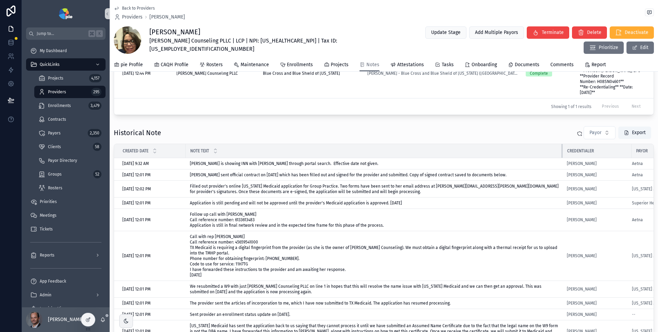
drag, startPoint x: 386, startPoint y: 164, endPoint x: 561, endPoint y: 165, distance: 175.1
click at [561, 158] on div "scrollable content" at bounding box center [562, 151] width 3 height 14
click at [504, 139] on div "Historical Note Payor Export" at bounding box center [384, 133] width 540 height 14
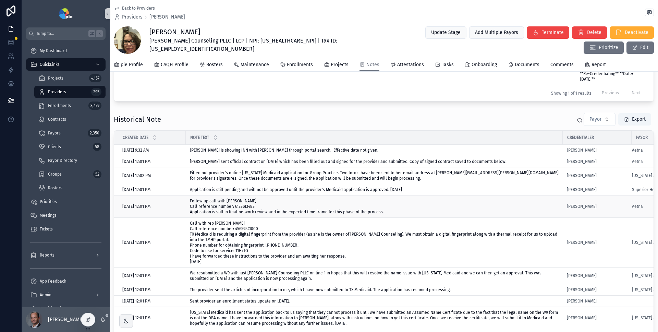
scroll to position [100, 0]
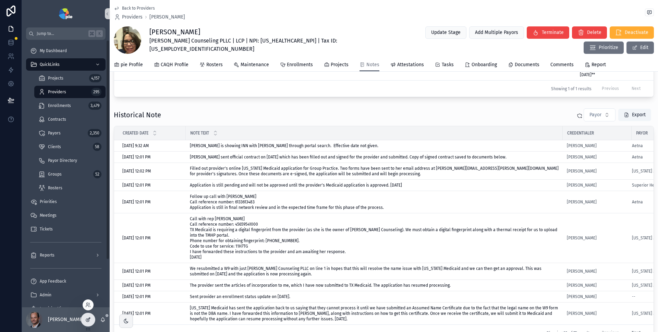
click at [89, 320] on icon at bounding box center [87, 319] width 3 height 3
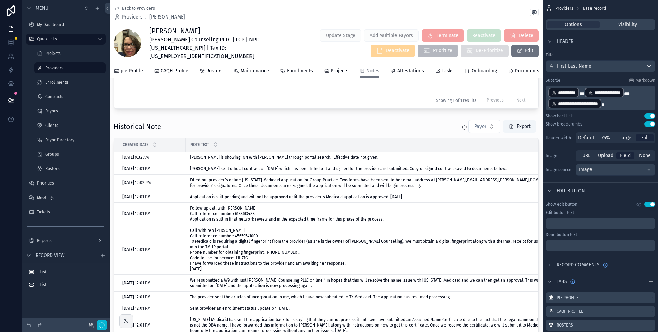
click at [342, 142] on div "scrollable content" at bounding box center [326, 236] width 433 height 238
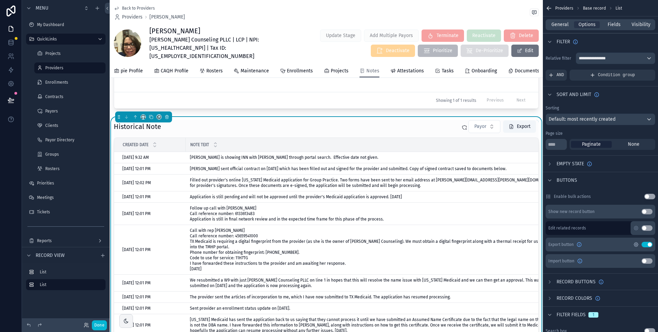
click at [636, 244] on icon "scrollable content" at bounding box center [635, 244] width 5 height 5
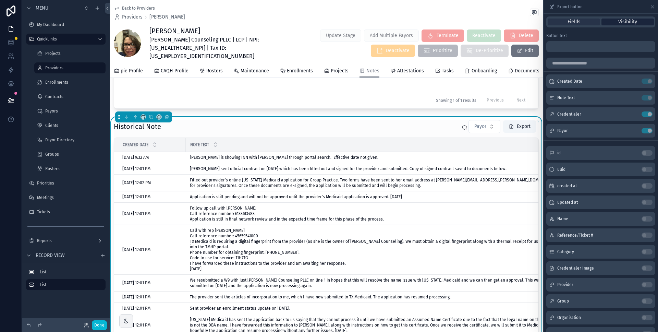
click at [629, 22] on span "Visibility" at bounding box center [627, 22] width 19 height 7
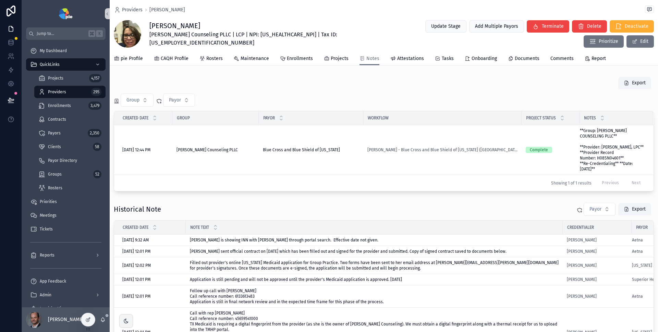
drag, startPoint x: 88, startPoint y: 318, endPoint x: 109, endPoint y: 315, distance: 20.7
click at [89, 318] on icon at bounding box center [88, 318] width 3 height 3
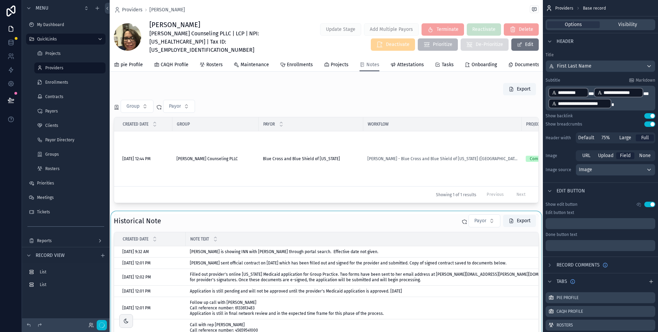
click at [433, 235] on div "scrollable content" at bounding box center [326, 330] width 433 height 238
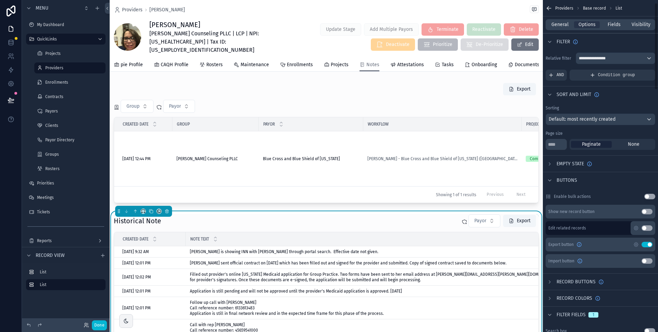
scroll to position [33, 0]
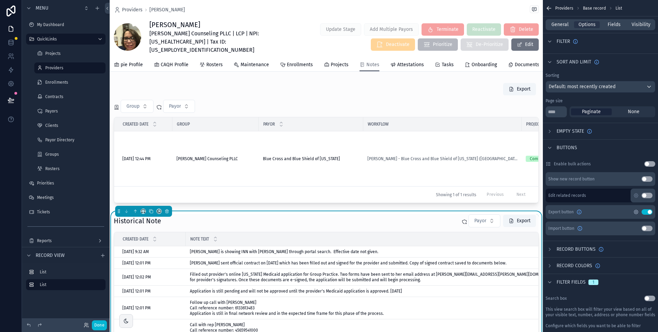
click at [633, 212] on icon "scrollable content" at bounding box center [635, 211] width 5 height 5
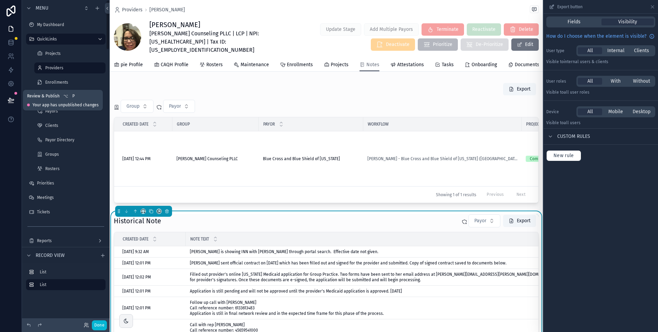
click at [13, 100] on icon at bounding box center [11, 99] width 6 height 3
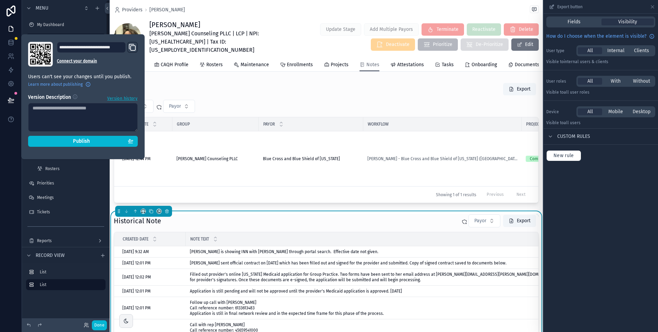
click at [84, 147] on div "**********" at bounding box center [82, 97] width 115 height 110
click at [88, 143] on span "Publish" at bounding box center [81, 141] width 17 height 6
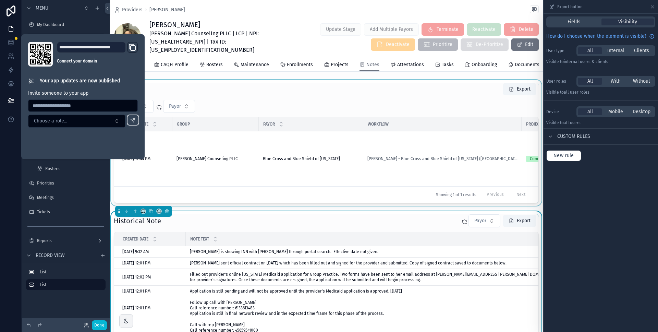
click at [355, 103] on div "scrollable content" at bounding box center [326, 143] width 433 height 126
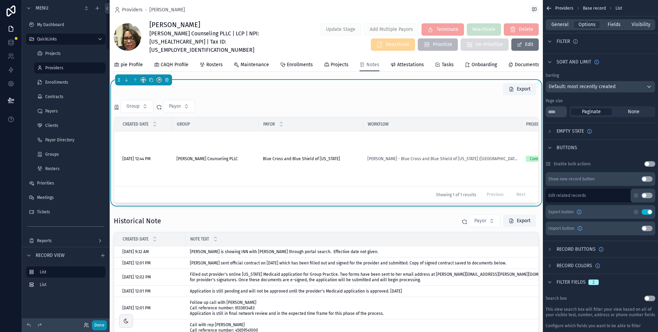
click at [99, 323] on button "Done" at bounding box center [99, 325] width 15 height 10
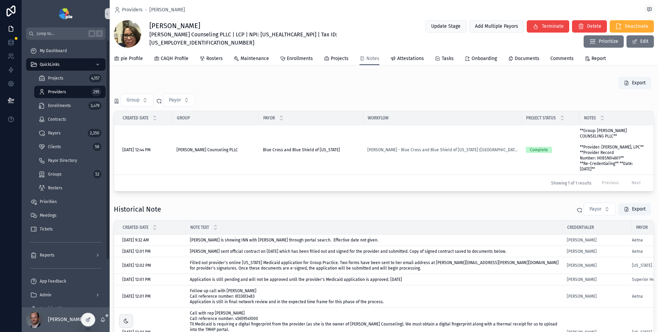
click at [71, 91] on div "Providers 295" at bounding box center [69, 91] width 63 height 11
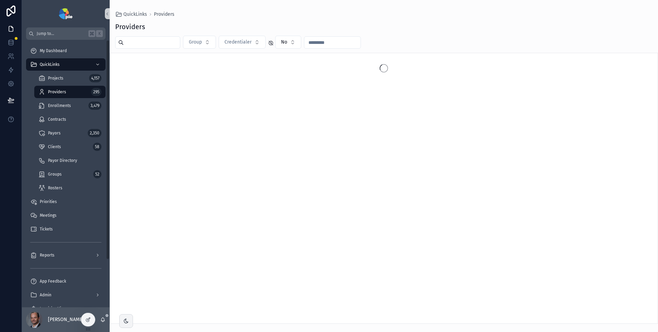
click at [145, 40] on input "scrollable content" at bounding box center [152, 43] width 56 height 10
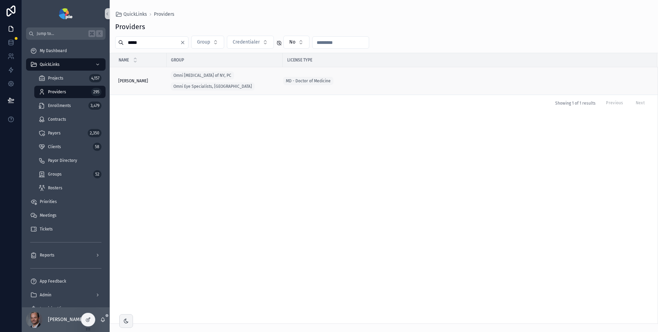
type input "*****"
click at [156, 78] on div "[PERSON_NAME] [PERSON_NAME]" at bounding box center [140, 80] width 44 height 5
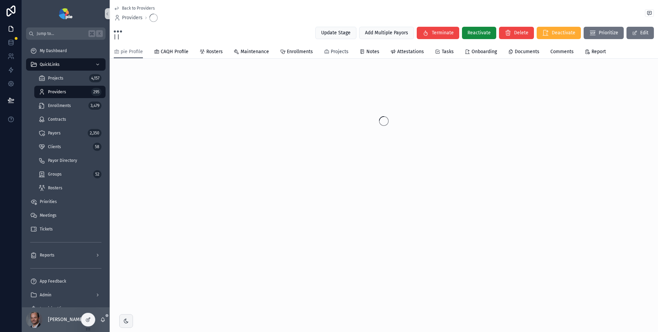
click at [332, 54] on span "Projects" at bounding box center [340, 51] width 18 height 7
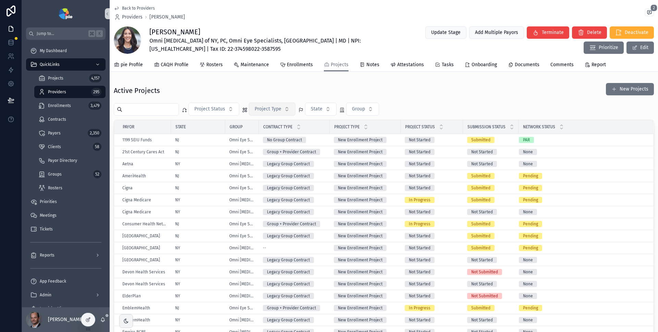
click at [279, 108] on span "Project Type" at bounding box center [268, 109] width 27 height 7
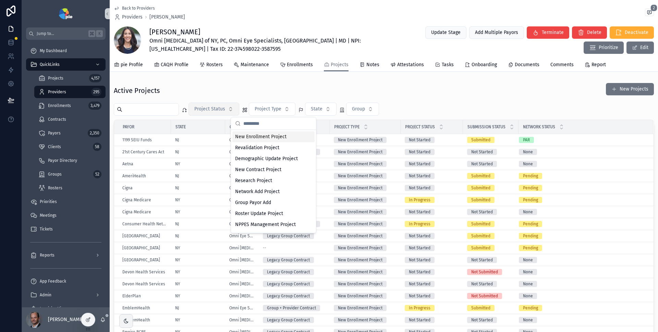
click at [221, 109] on span "Project Status" at bounding box center [209, 109] width 31 height 7
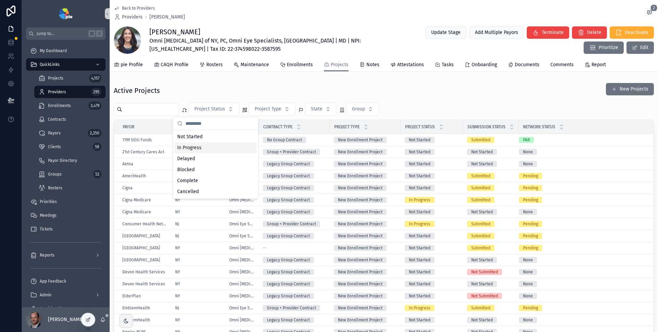
click at [213, 149] on div "In Progress" at bounding box center [215, 147] width 82 height 11
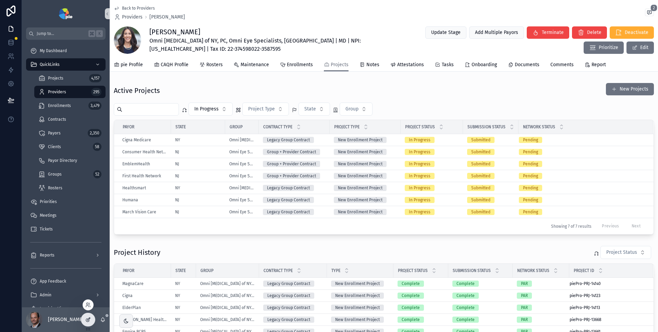
click at [89, 319] on icon at bounding box center [88, 318] width 3 height 3
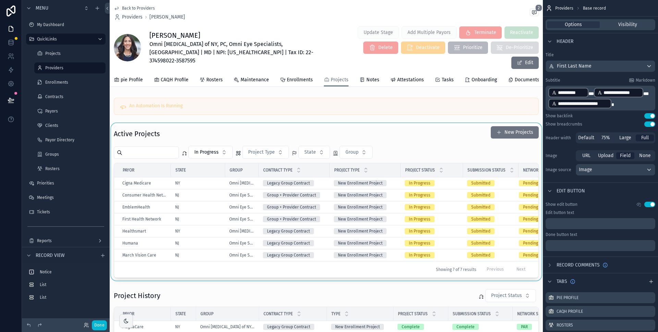
click at [331, 128] on div "scrollable content" at bounding box center [326, 201] width 433 height 157
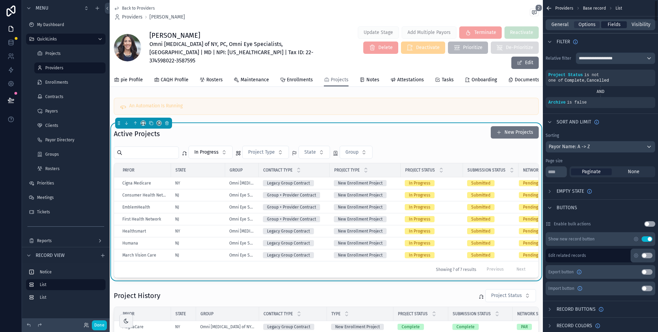
click at [611, 24] on span "Fields" at bounding box center [613, 24] width 13 height 7
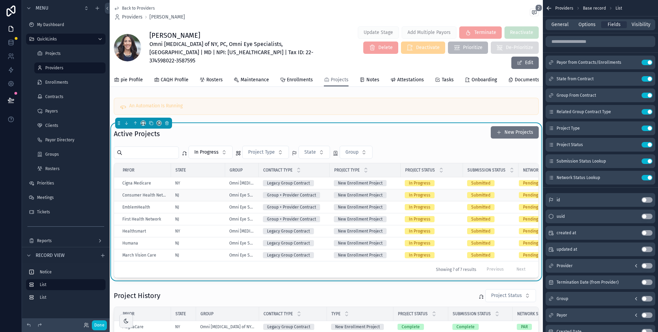
click at [209, 192] on div "NJ" at bounding box center [198, 194] width 46 height 5
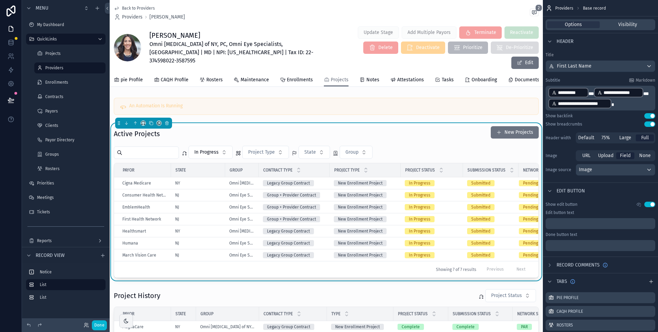
click at [368, 126] on div "Active Projects New Projects" at bounding box center [326, 134] width 425 height 16
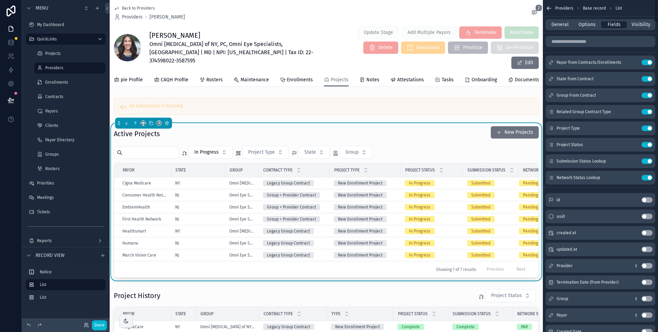
click at [618, 25] on span "Fields" at bounding box center [613, 24] width 13 height 7
click at [590, 42] on input "scrollable content" at bounding box center [600, 41] width 110 height 11
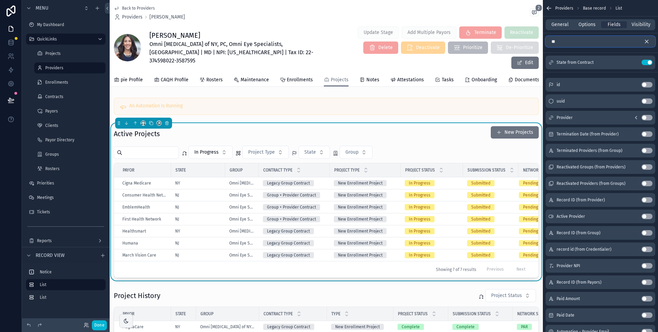
drag, startPoint x: 559, startPoint y: 43, endPoint x: 550, endPoint y: 40, distance: 9.3
click at [550, 40] on input "**" at bounding box center [600, 41] width 110 height 11
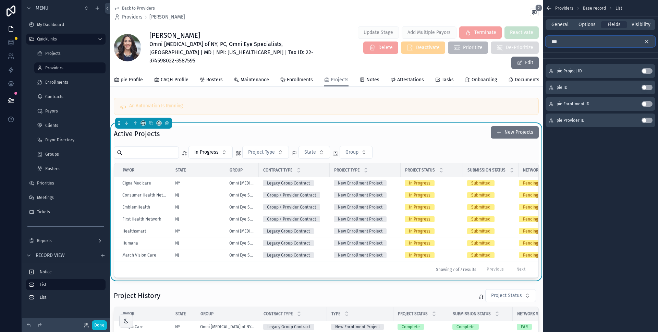
type input "***"
click at [647, 70] on button "Use setting" at bounding box center [646, 70] width 11 height 5
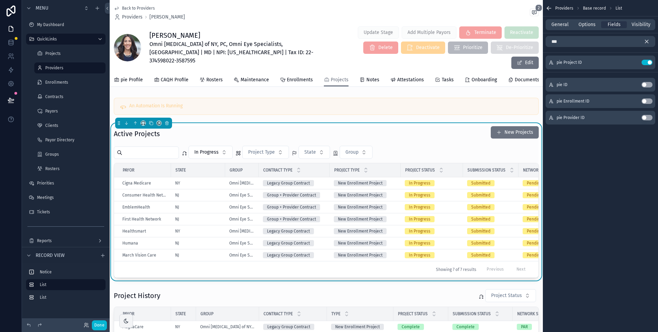
click at [647, 41] on icon "scrollable content" at bounding box center [646, 41] width 3 height 3
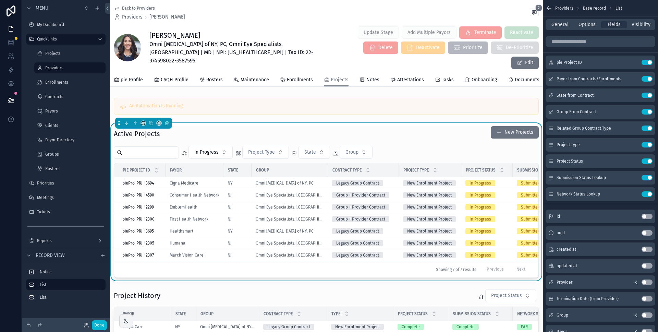
drag, startPoint x: 553, startPoint y: 194, endPoint x: 481, endPoint y: 2, distance: 205.3
click at [318, 189] on td "Omni [MEDICAL_DATA] of NY, PC" at bounding box center [289, 195] width 76 height 12
click at [316, 192] on div "Omni [MEDICAL_DATA] of NY, PC" at bounding box center [290, 194] width 68 height 5
